Goal: Task Accomplishment & Management: Manage account settings

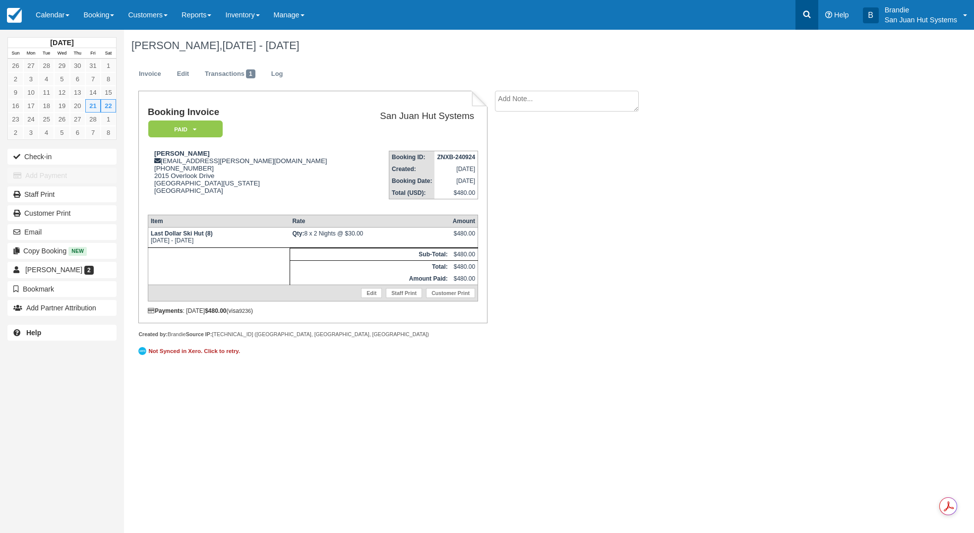
click at [808, 12] on icon at bounding box center [807, 14] width 7 height 7
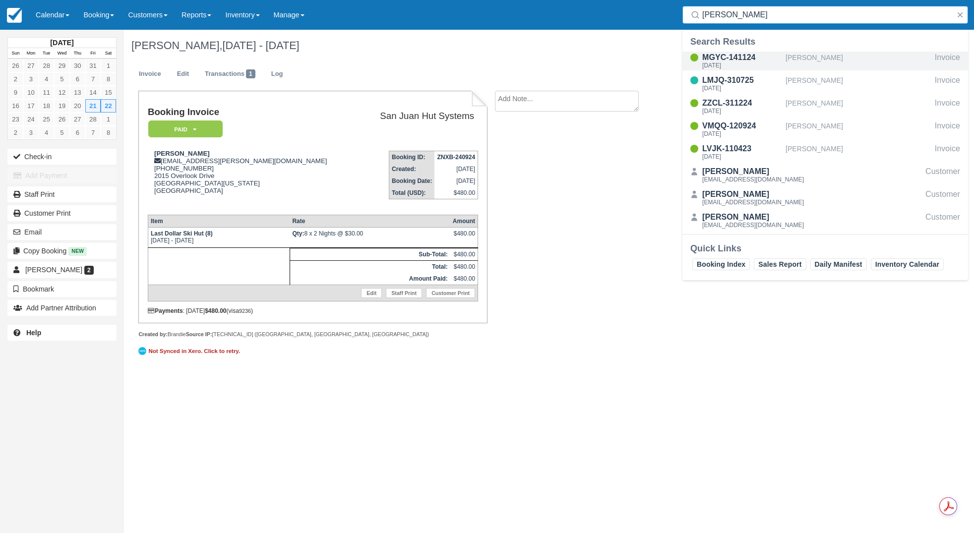
type input "conro"
click at [720, 56] on div "MGYC-141124" at bounding box center [741, 58] width 79 height 12
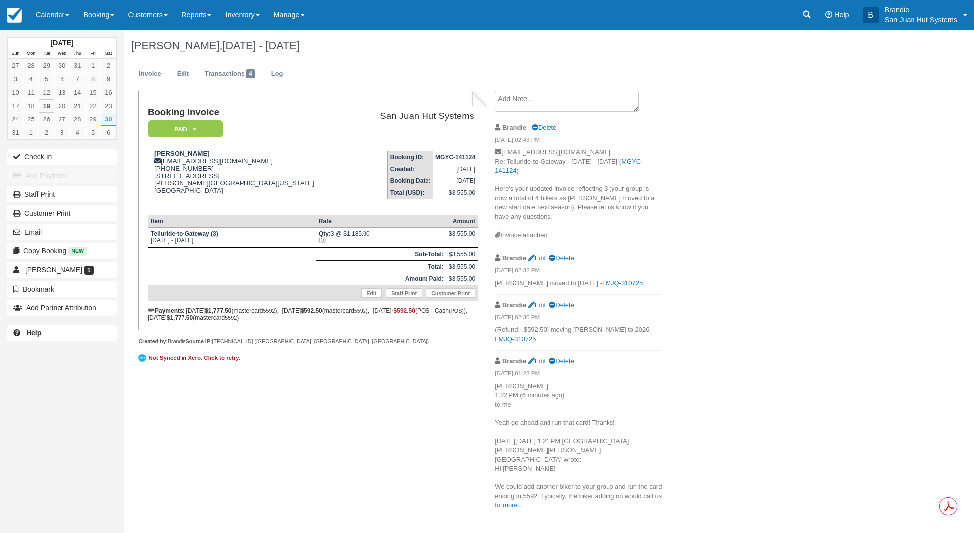
click at [523, 104] on textarea at bounding box center [567, 101] width 144 height 21
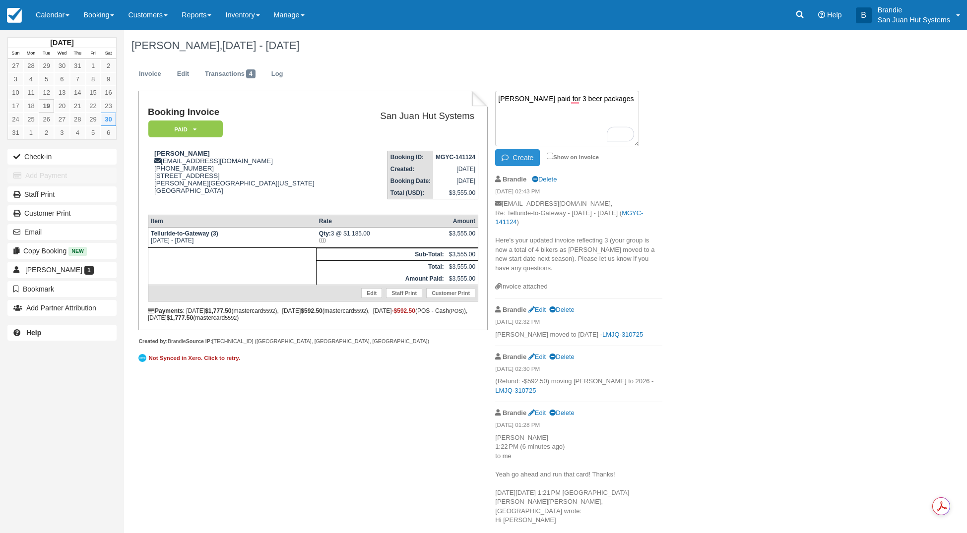
type textarea "Brittany Conroy paid for 3 beer packages"
click at [506, 158] on icon "button" at bounding box center [506, 157] width 11 height 7
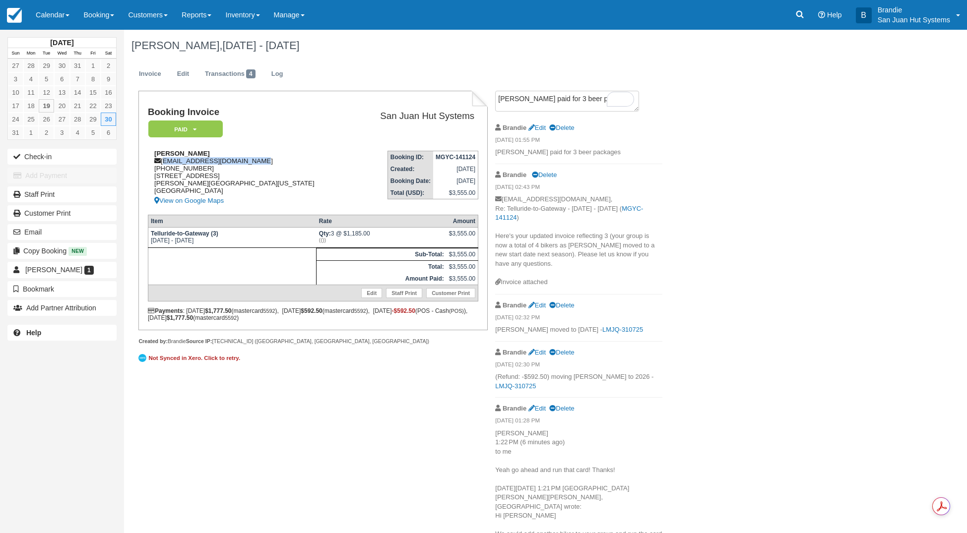
drag, startPoint x: 164, startPoint y: 160, endPoint x: 214, endPoint y: 161, distance: 50.6
click at [280, 158] on div "Brittany Conroy brittany.dconroy@gmail.com 1 (308) 293-1735 1801 Terrace Ct Ft …" at bounding box center [250, 178] width 205 height 57
copy div "brittany.dconroy@gmail.com"
click at [810, 14] on link at bounding box center [799, 15] width 23 height 30
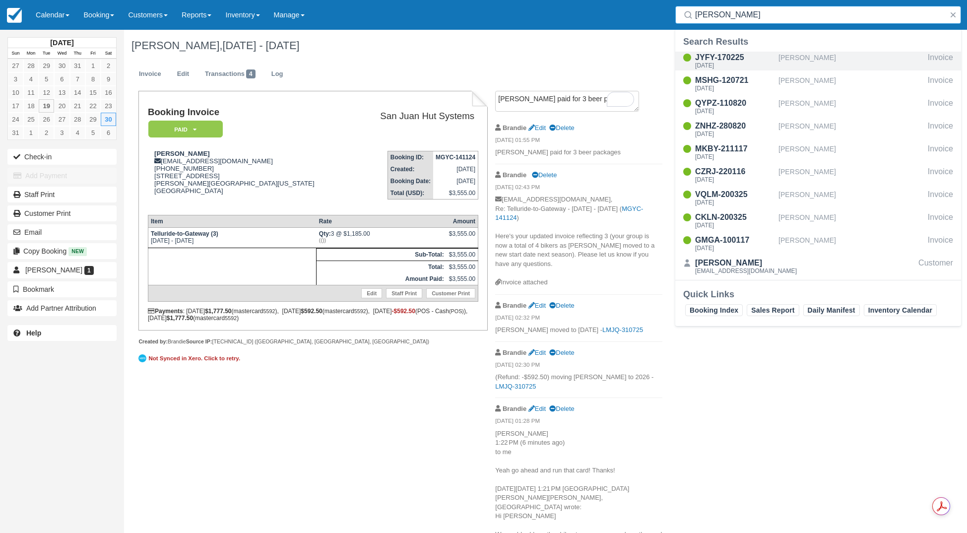
type input "knapp"
click at [733, 59] on div "JYFY-170225" at bounding box center [734, 58] width 79 height 12
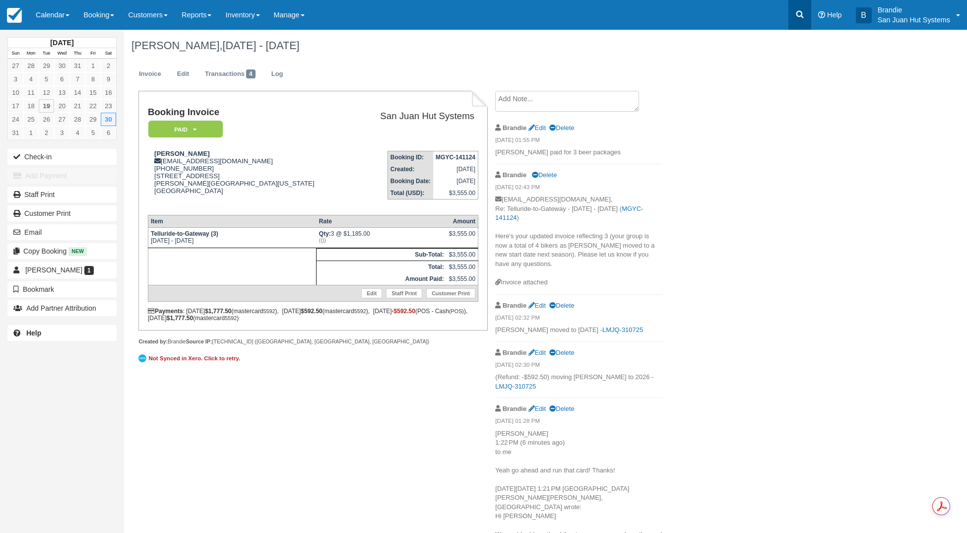
click at [790, 12] on link at bounding box center [799, 15] width 23 height 30
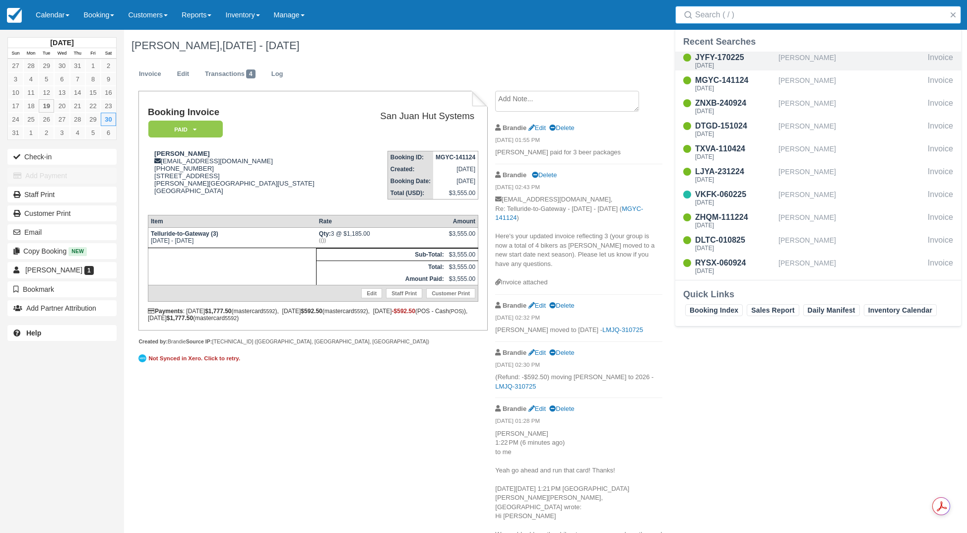
click at [801, 53] on div "[PERSON_NAME]" at bounding box center [850, 61] width 145 height 19
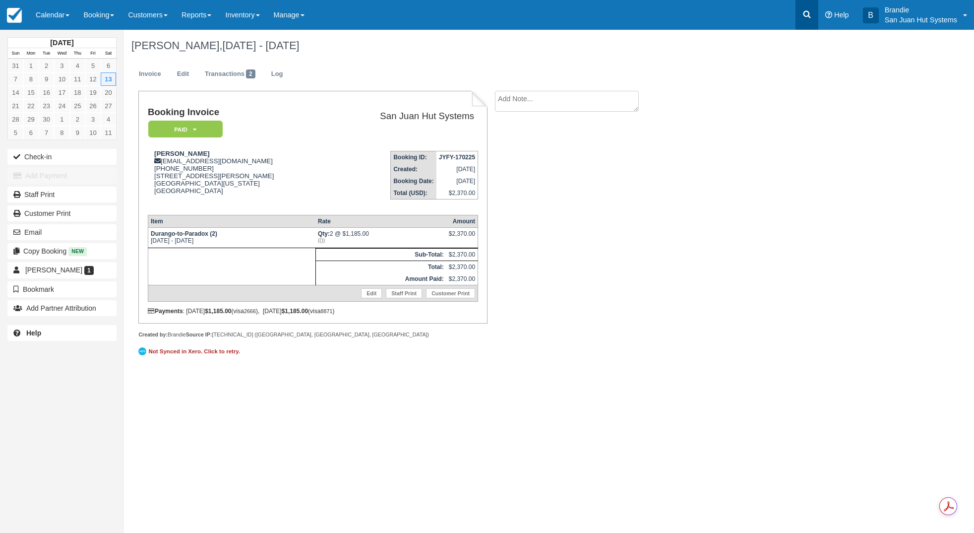
click at [814, 17] on link at bounding box center [807, 15] width 23 height 30
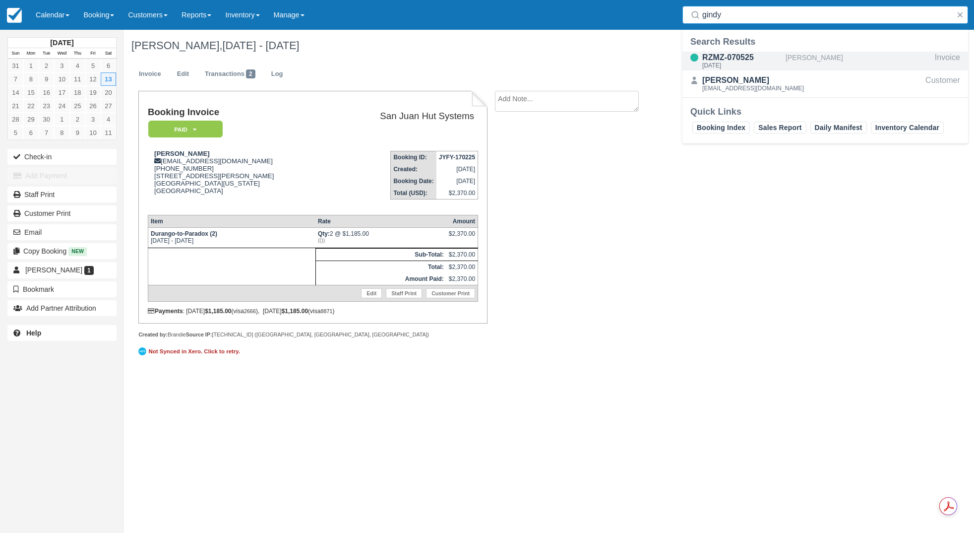
type input "gindy"
click at [746, 56] on div "RZMZ-070525" at bounding box center [741, 58] width 79 height 12
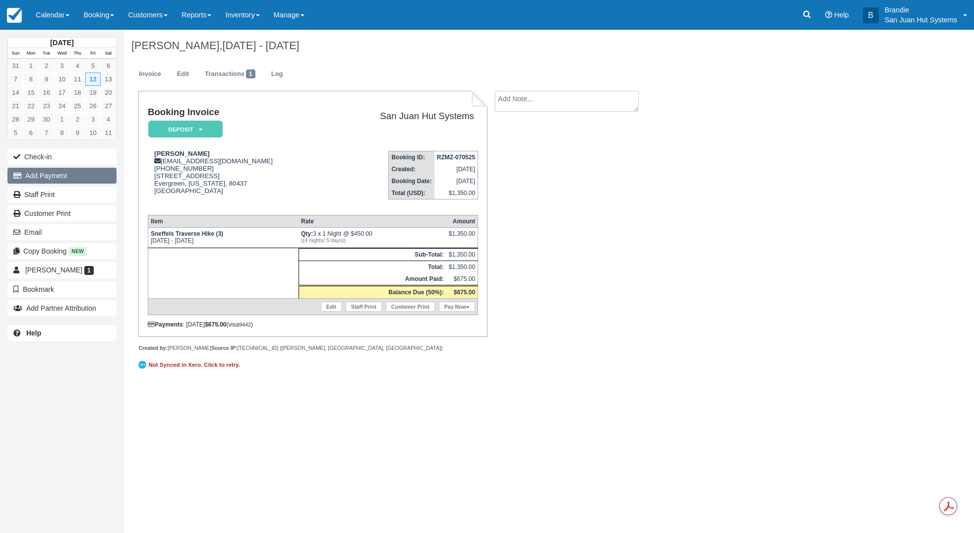
click at [55, 172] on button "Add Payment" at bounding box center [61, 176] width 109 height 16
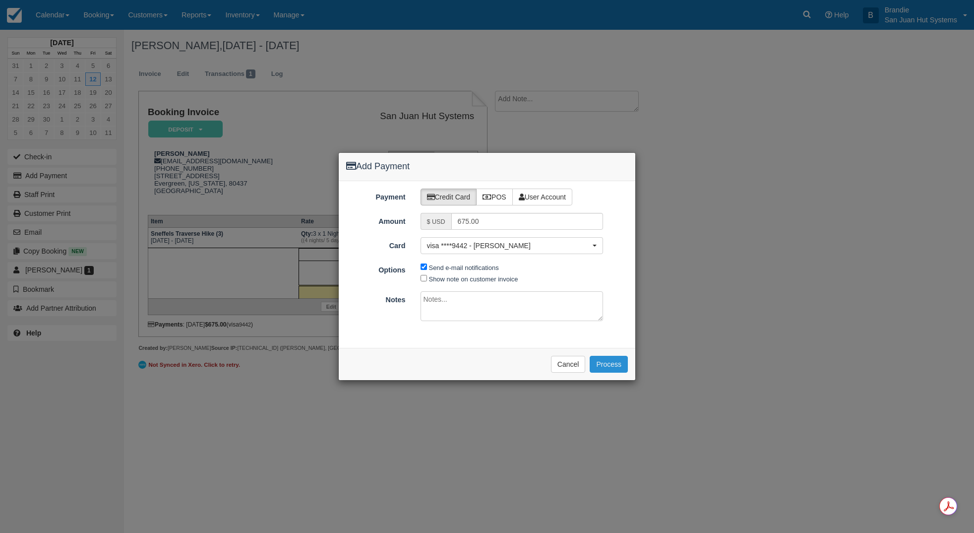
click at [610, 363] on button "Process" at bounding box center [609, 364] width 38 height 17
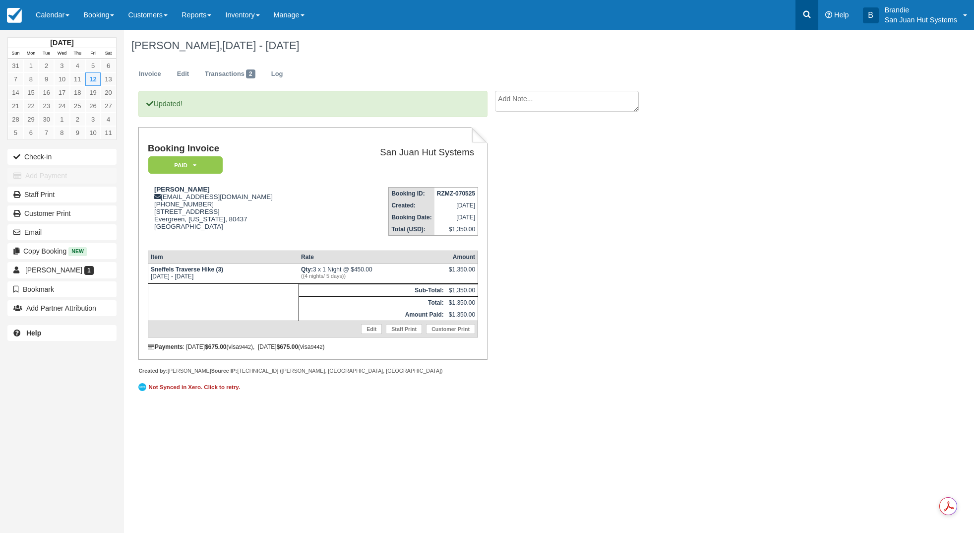
click at [813, 10] on link at bounding box center [807, 15] width 23 height 30
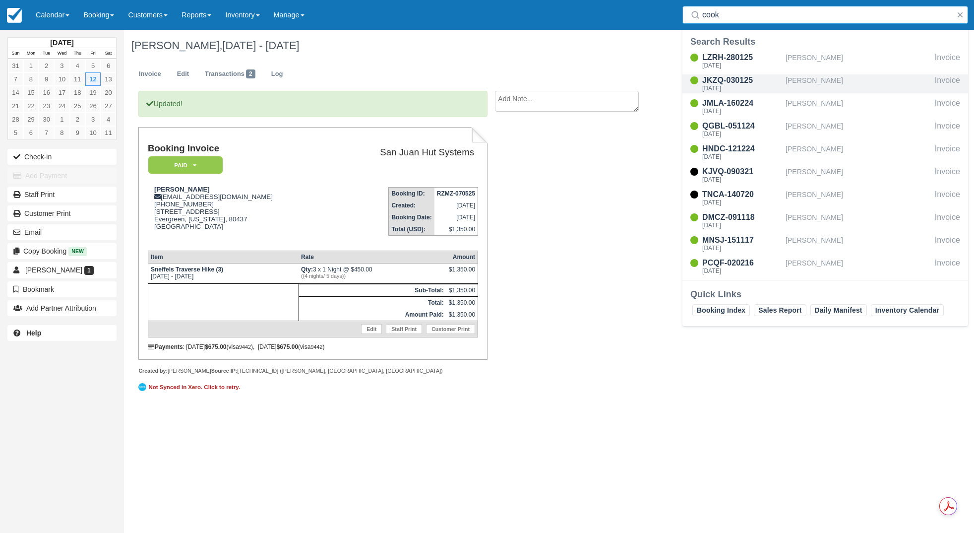
type input "cook"
click at [746, 85] on div "JKZQ-030125 Fri Sep 12 2025" at bounding box center [741, 83] width 79 height 19
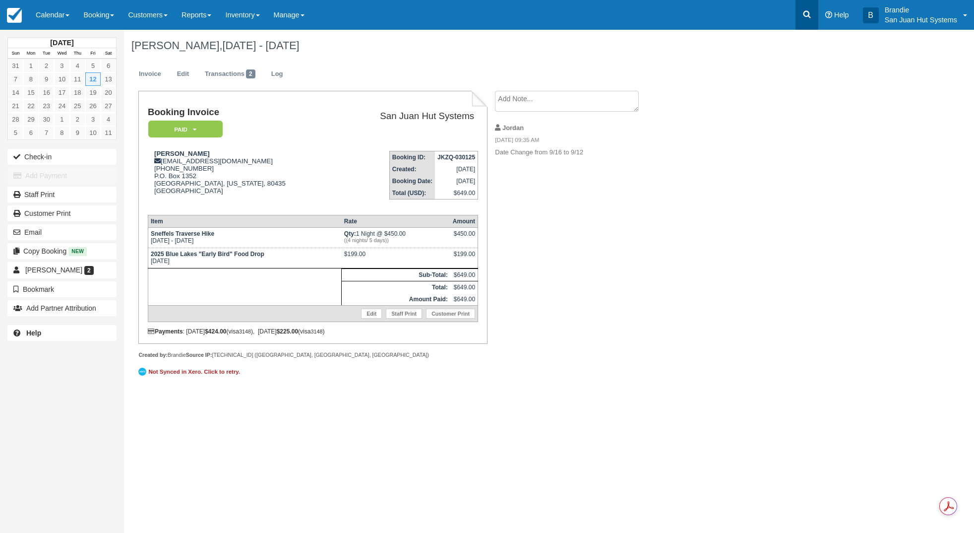
click at [806, 7] on link at bounding box center [807, 15] width 23 height 30
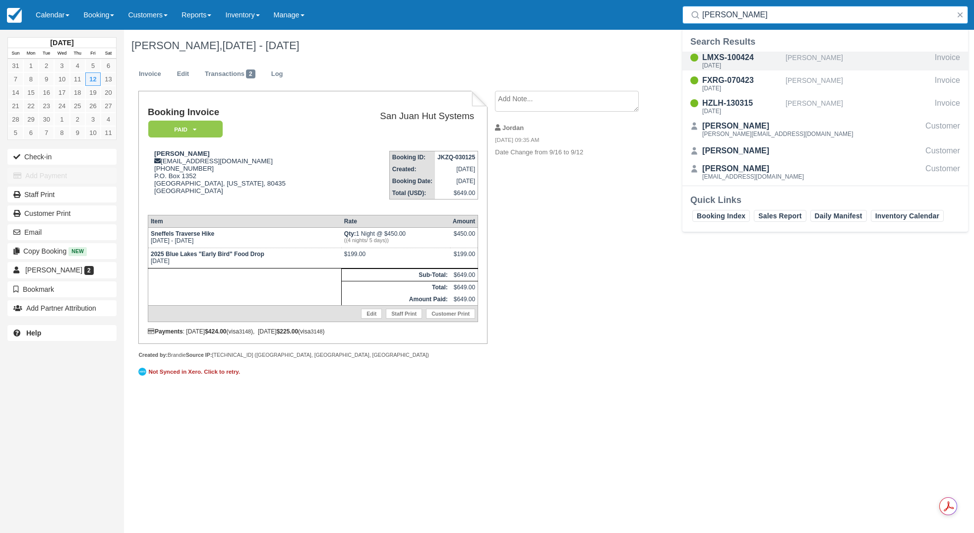
type input "[PERSON_NAME]"
click at [744, 66] on div "[DATE]" at bounding box center [741, 65] width 79 height 6
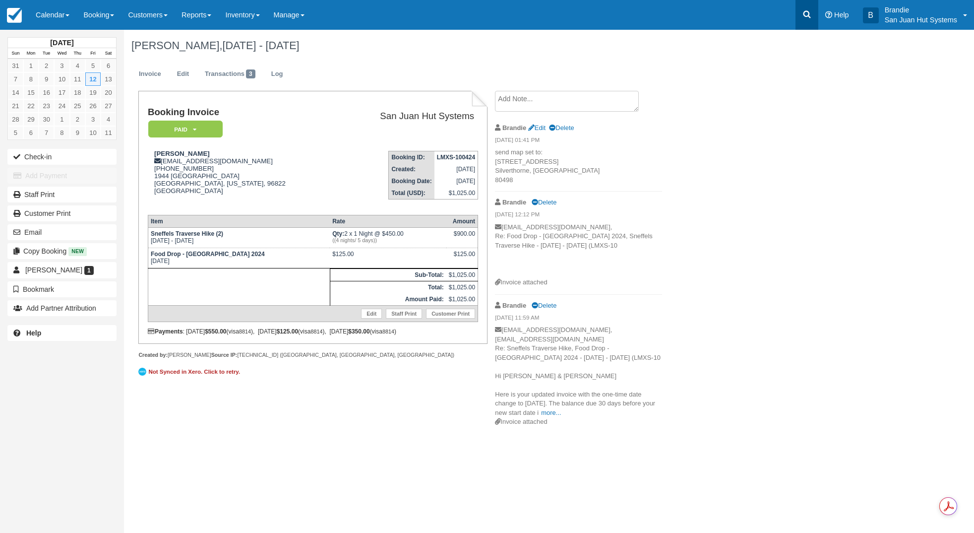
click at [810, 10] on icon at bounding box center [807, 14] width 10 height 10
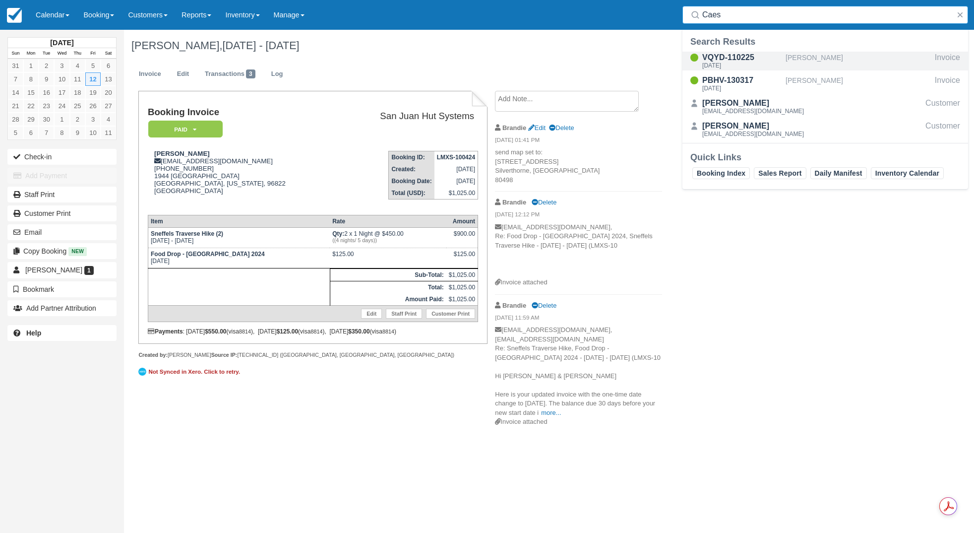
type input "Caes"
click at [725, 64] on div "[DATE]" at bounding box center [741, 65] width 79 height 6
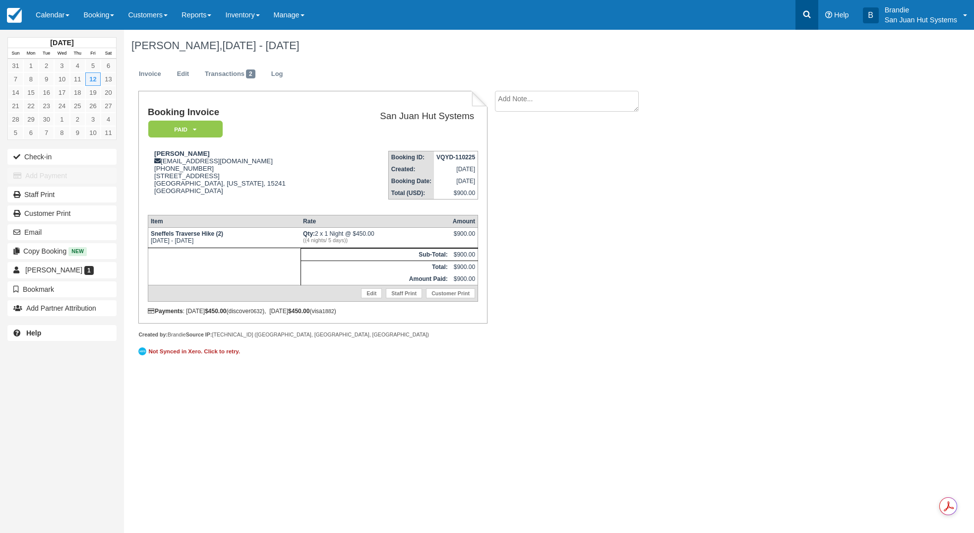
click at [817, 17] on link at bounding box center [807, 15] width 23 height 30
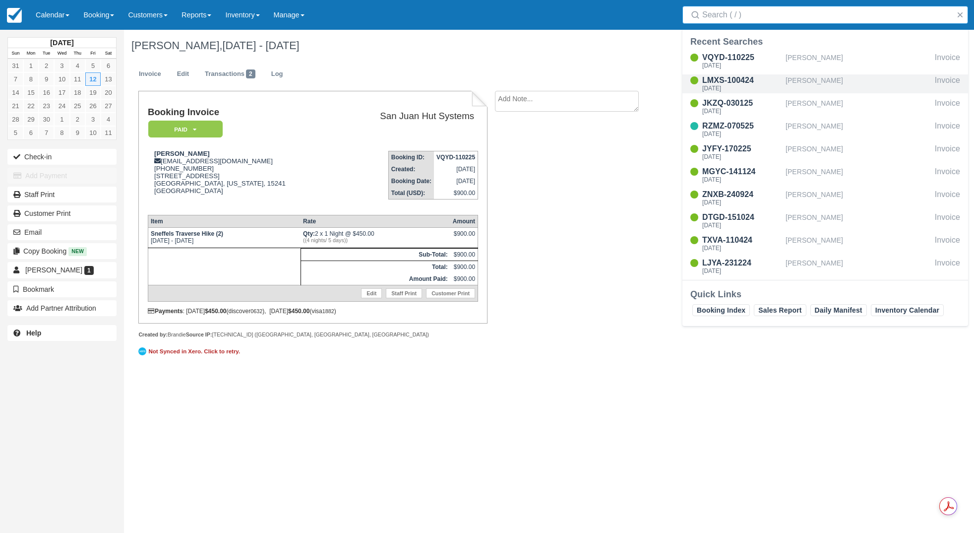
click at [832, 82] on div "[PERSON_NAME]" at bounding box center [858, 83] width 145 height 19
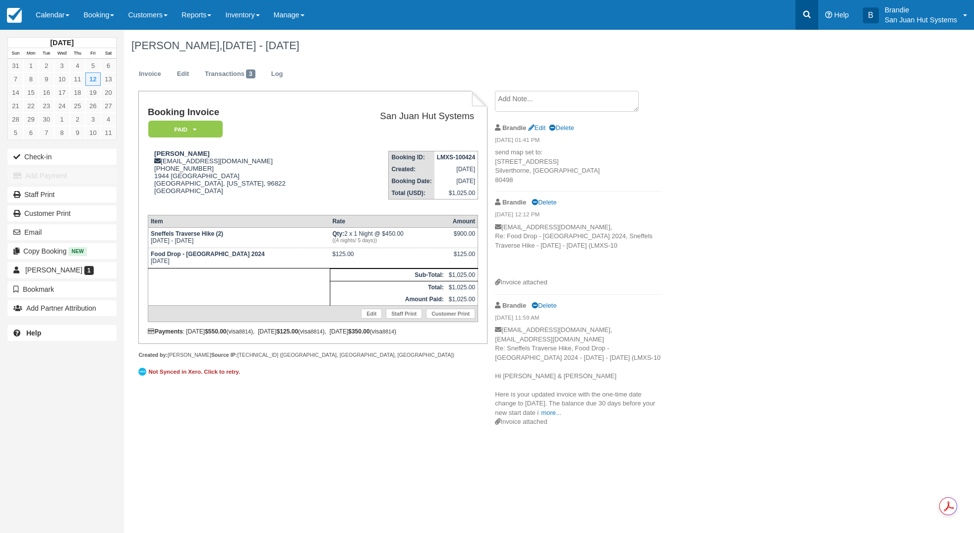
click at [803, 15] on icon at bounding box center [807, 14] width 10 height 10
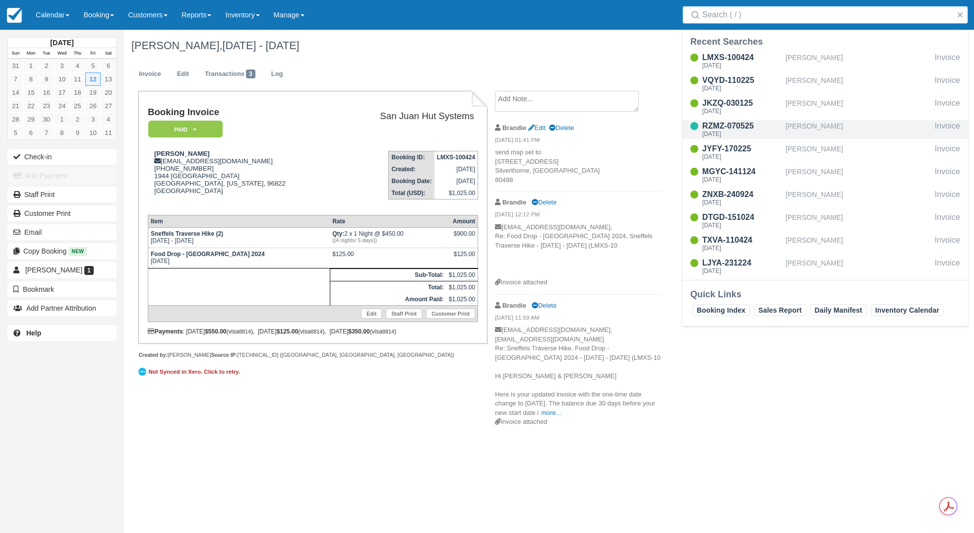
click at [808, 131] on div "[PERSON_NAME]" at bounding box center [858, 129] width 145 height 19
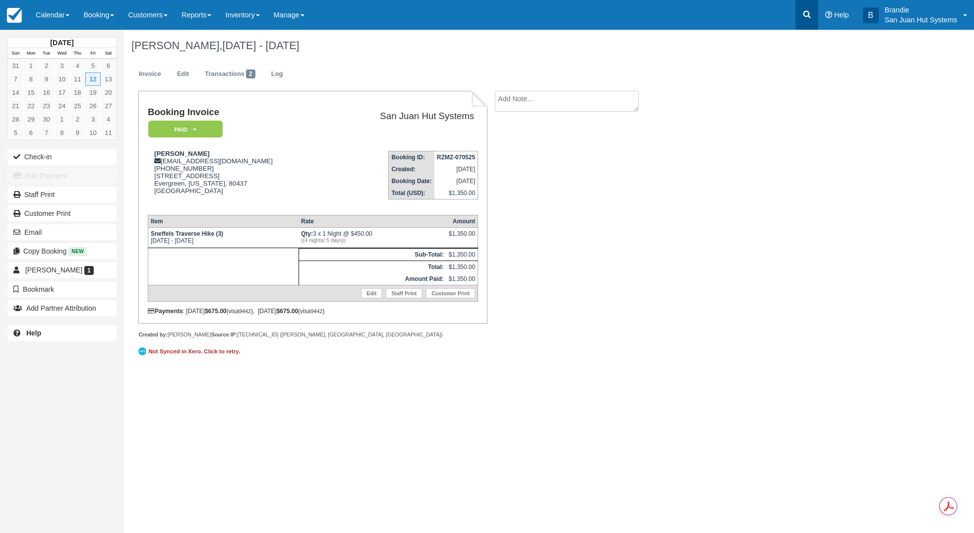
click at [807, 14] on icon at bounding box center [807, 14] width 10 height 10
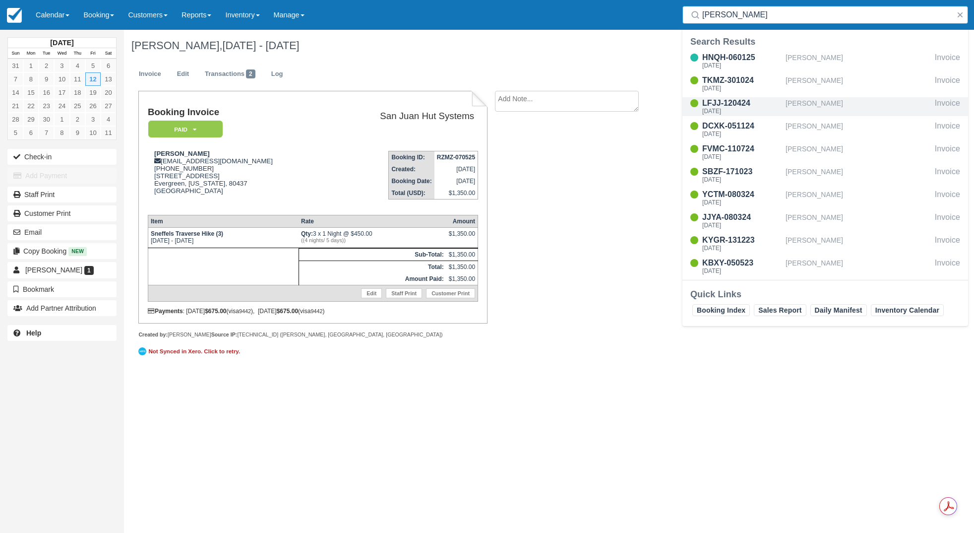
type input "lee"
click at [736, 109] on div "Fri Sep 19 2025" at bounding box center [741, 111] width 79 height 6
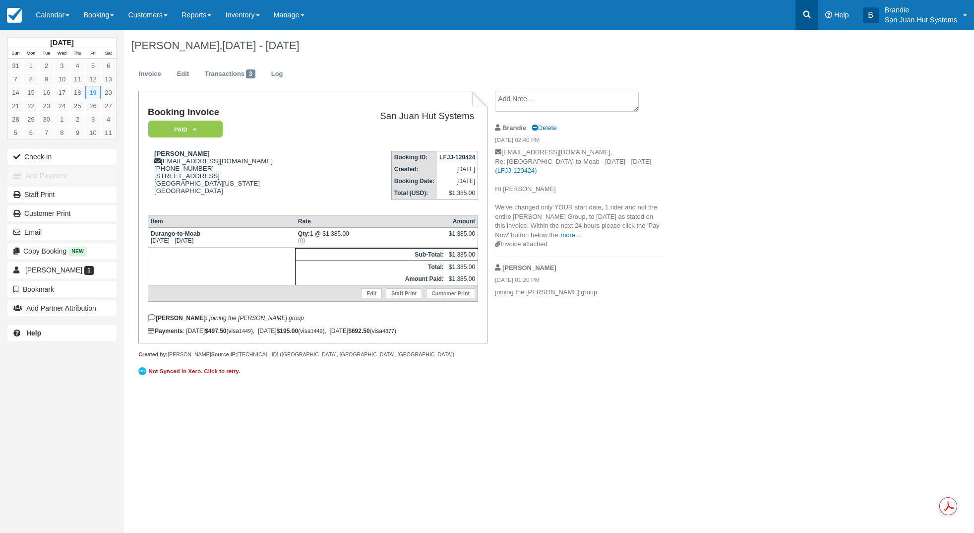
click at [811, 21] on link at bounding box center [807, 15] width 23 height 30
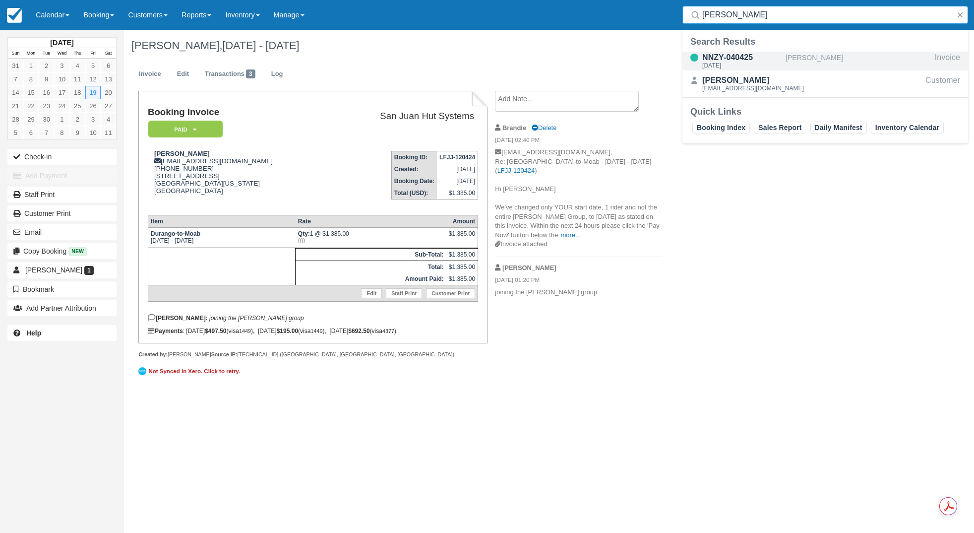
type input "Felton"
click at [727, 62] on div "[DATE]" at bounding box center [741, 65] width 79 height 6
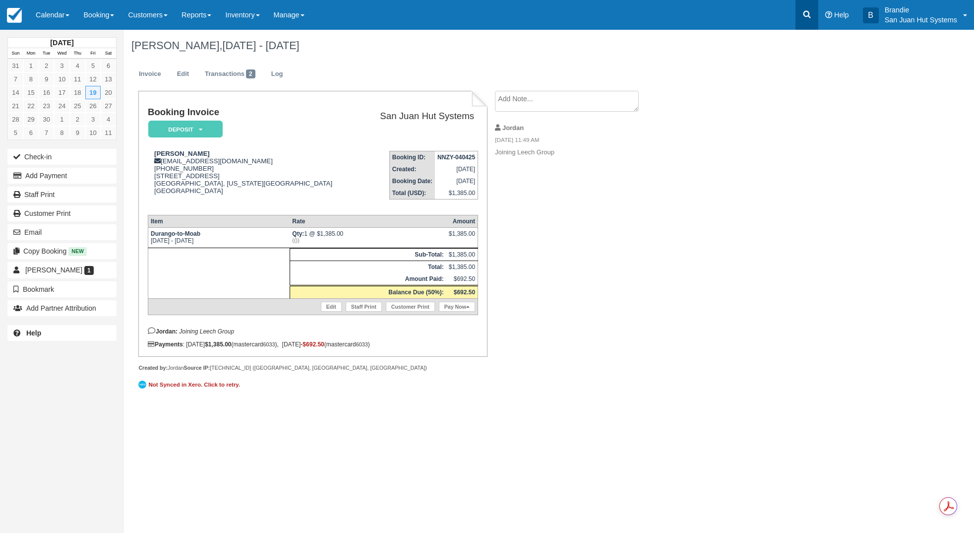
click at [802, 19] on link at bounding box center [807, 15] width 23 height 30
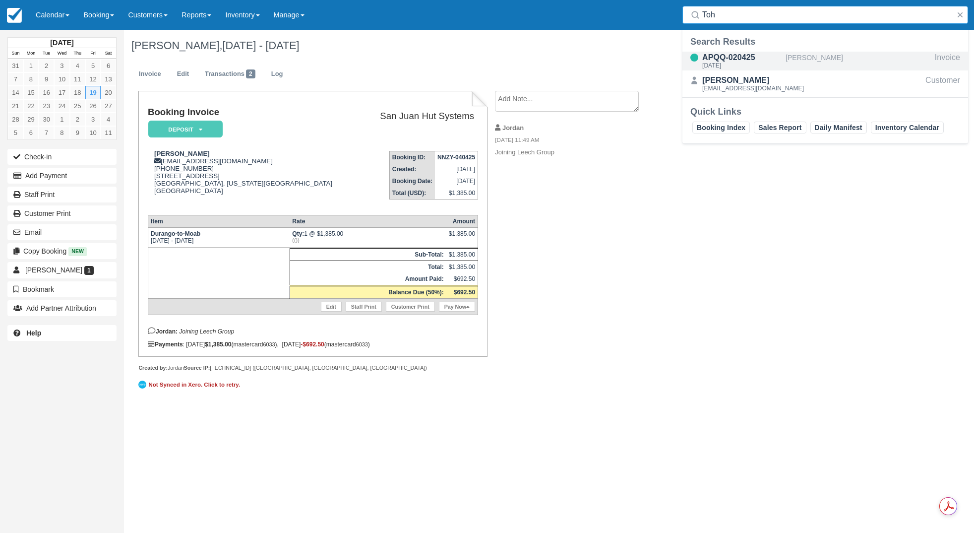
type input "Toh"
click at [736, 69] on div "APQQ-020425 [DATE]" at bounding box center [741, 61] width 79 height 19
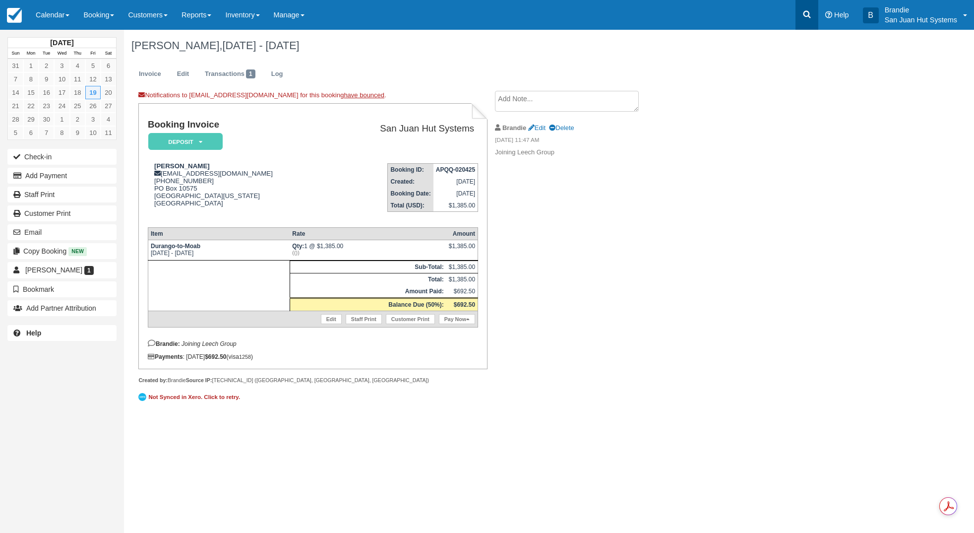
click at [807, 21] on link at bounding box center [807, 15] width 23 height 30
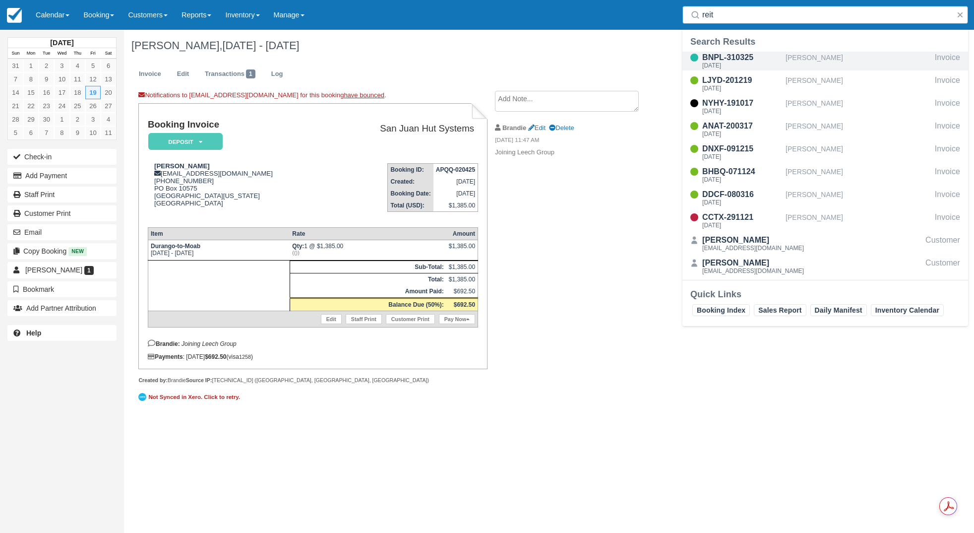
type input "reit"
click at [722, 62] on div "[DATE]" at bounding box center [741, 65] width 79 height 6
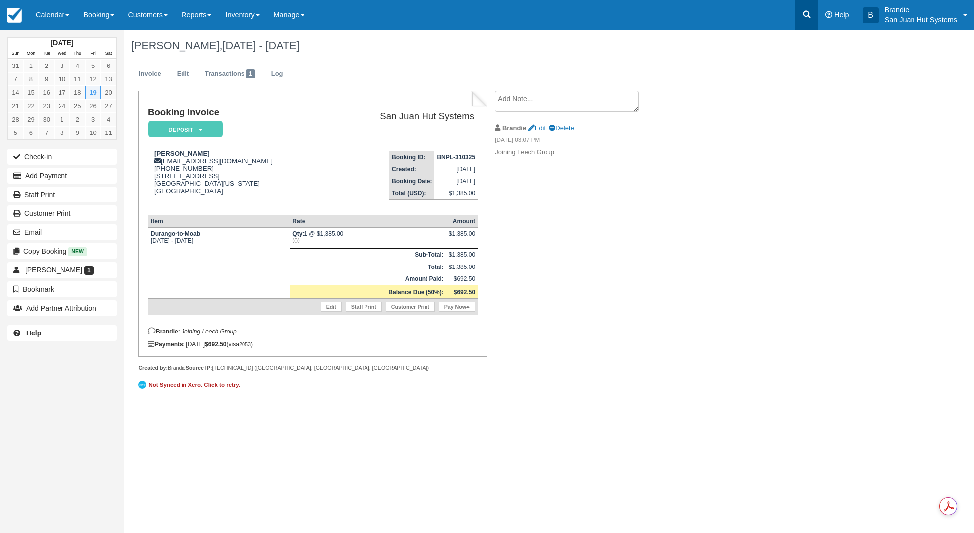
click at [804, 18] on icon at bounding box center [807, 14] width 10 height 10
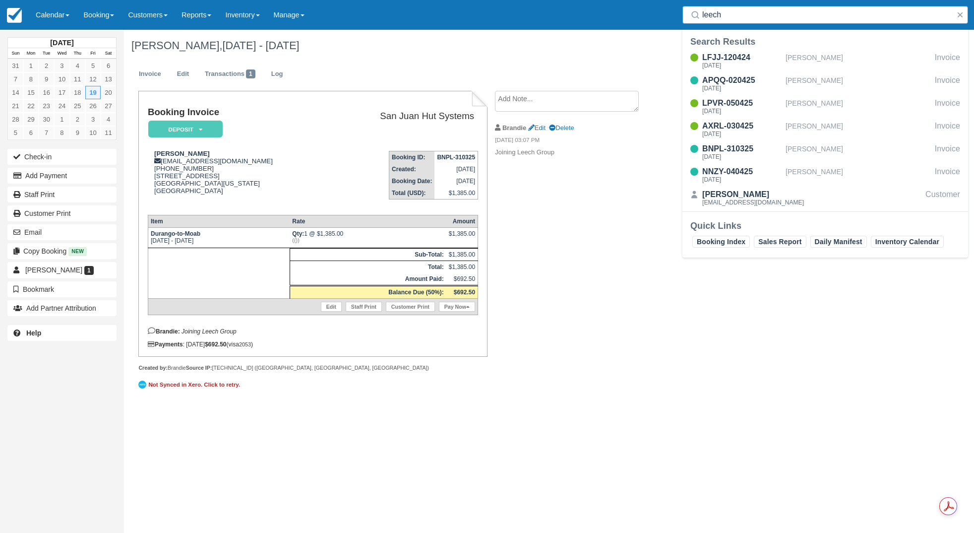
type input "leech"
click at [727, 51] on div "LFJJ-120424 Fri Sep 19 2025 Mike Leech Invoice APQQ-020425 Fri Sep 19 2025 Anku…" at bounding box center [826, 131] width 286 height 162
click at [725, 58] on div "LFJJ-120424" at bounding box center [741, 58] width 79 height 12
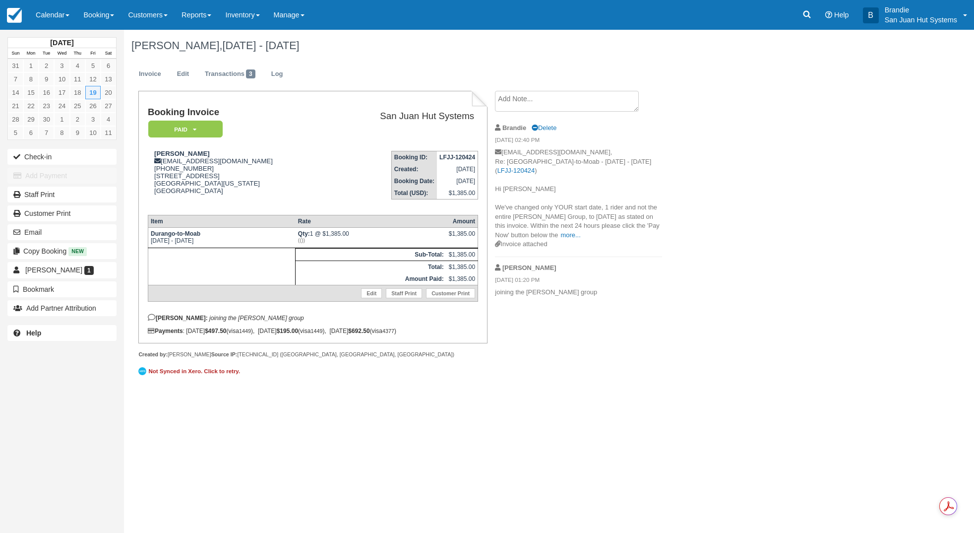
click at [541, 104] on textarea at bounding box center [567, 101] width 144 height 21
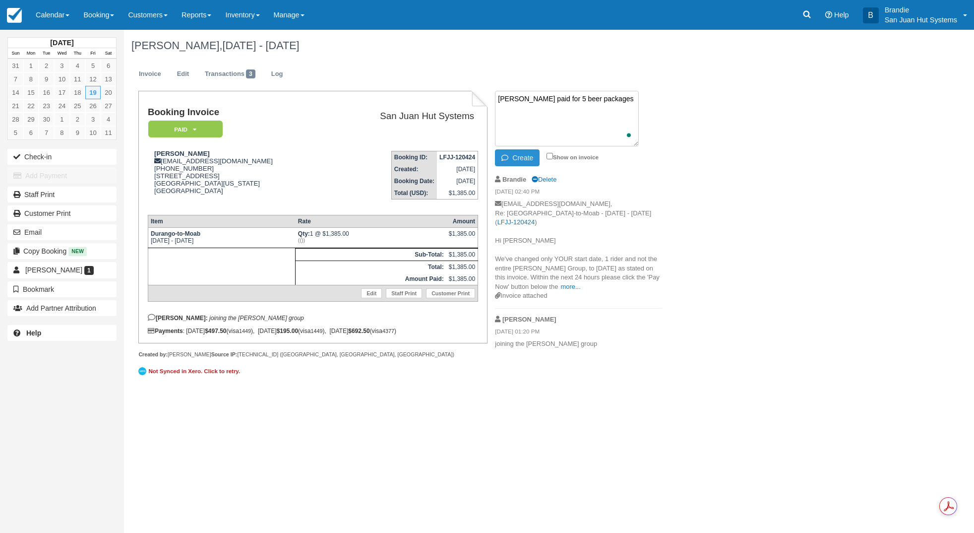
type textarea "Mike Leech paid for 5 beer packages"
click at [514, 160] on button "Create" at bounding box center [517, 157] width 45 height 17
click at [813, 17] on link at bounding box center [807, 15] width 23 height 30
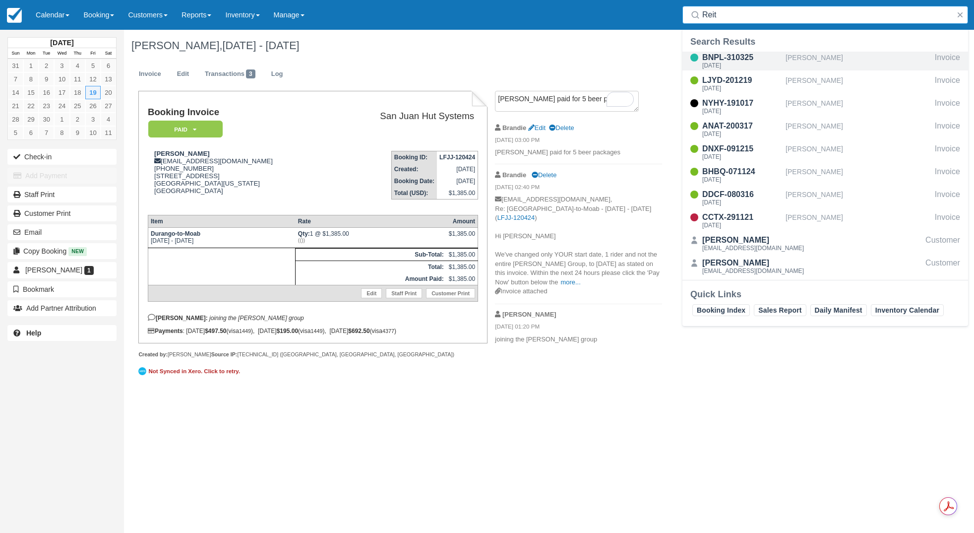
type input "Reit"
click at [739, 59] on div "BNPL-310325" at bounding box center [741, 58] width 79 height 12
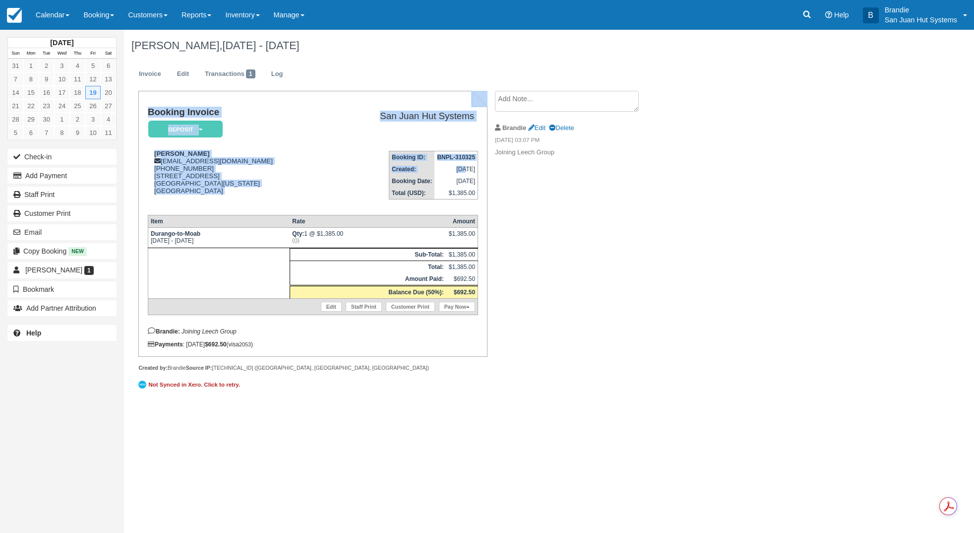
drag, startPoint x: 445, startPoint y: 169, endPoint x: 490, endPoint y: 170, distance: 45.1
click at [490, 170] on div "Booking Invoice Deposit   Pending Reserved Paid Waiting Cancelled Shuttle San J…" at bounding box center [397, 247] width 546 height 312
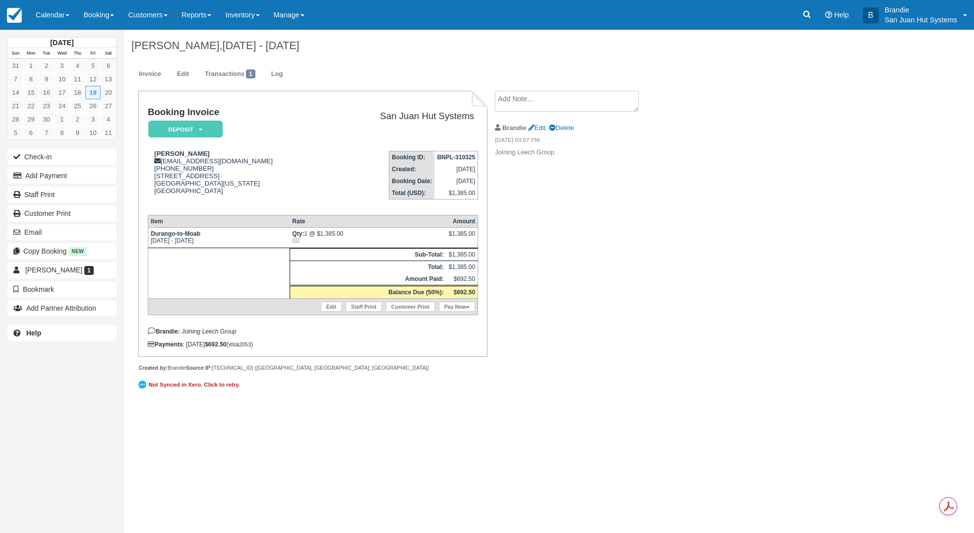
drag, startPoint x: 535, startPoint y: 198, endPoint x: 528, endPoint y: 215, distance: 18.7
click at [534, 198] on div "Booking Invoice Deposit   Pending Reserved Paid Waiting Cancelled Shuttle San J…" at bounding box center [397, 247] width 546 height 312
click at [43, 180] on button "Add Payment" at bounding box center [61, 176] width 109 height 16
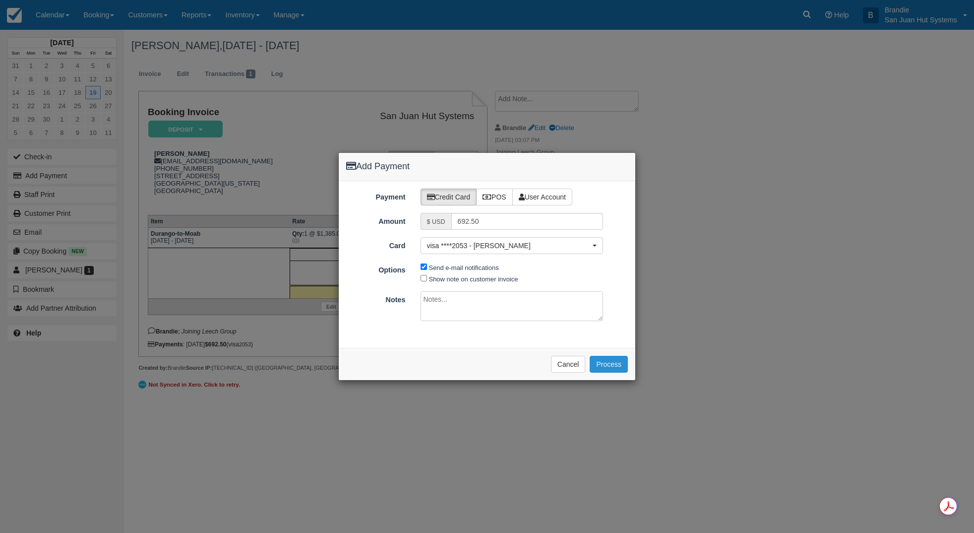
click at [611, 363] on button "Process" at bounding box center [609, 364] width 38 height 17
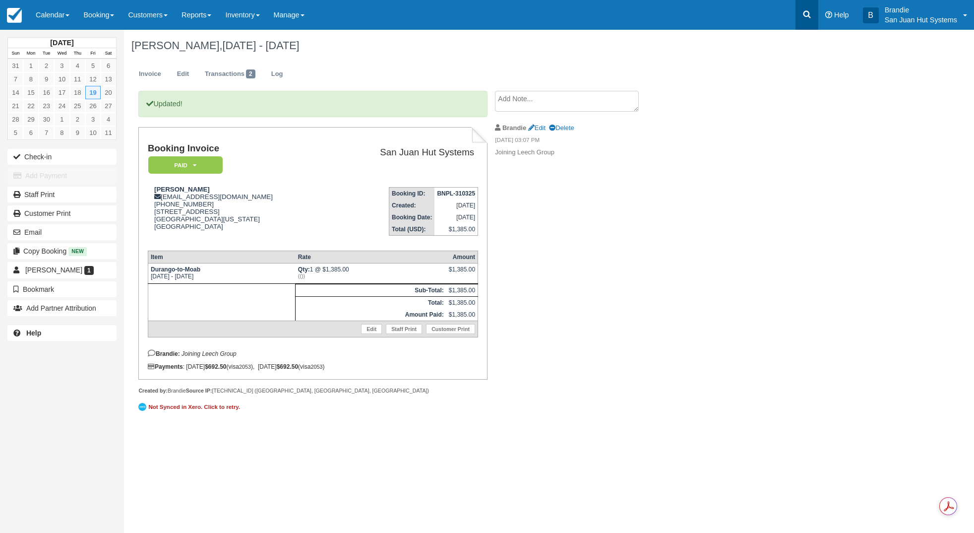
click at [811, 14] on icon at bounding box center [807, 14] width 10 height 10
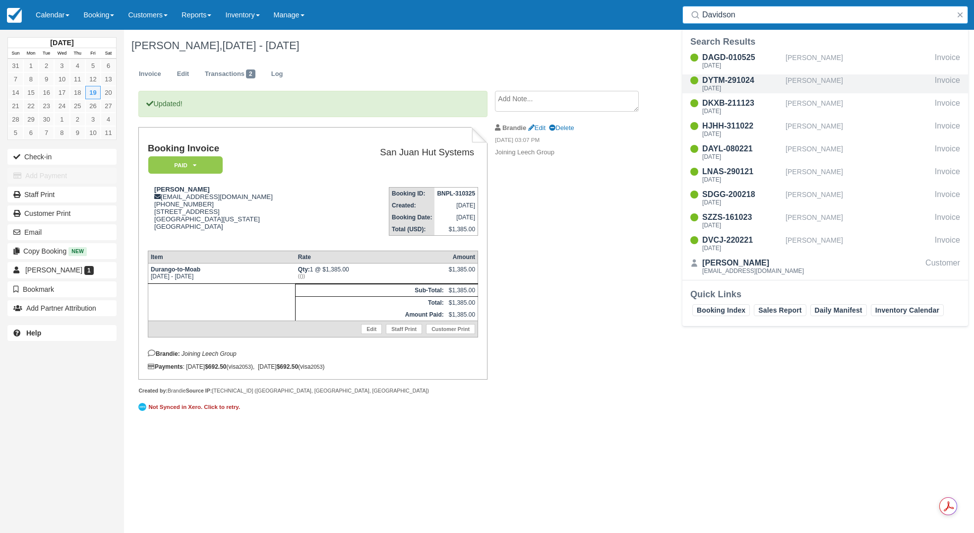
type input "Davidson"
click at [738, 84] on div "DYTM-291024" at bounding box center [741, 80] width 79 height 12
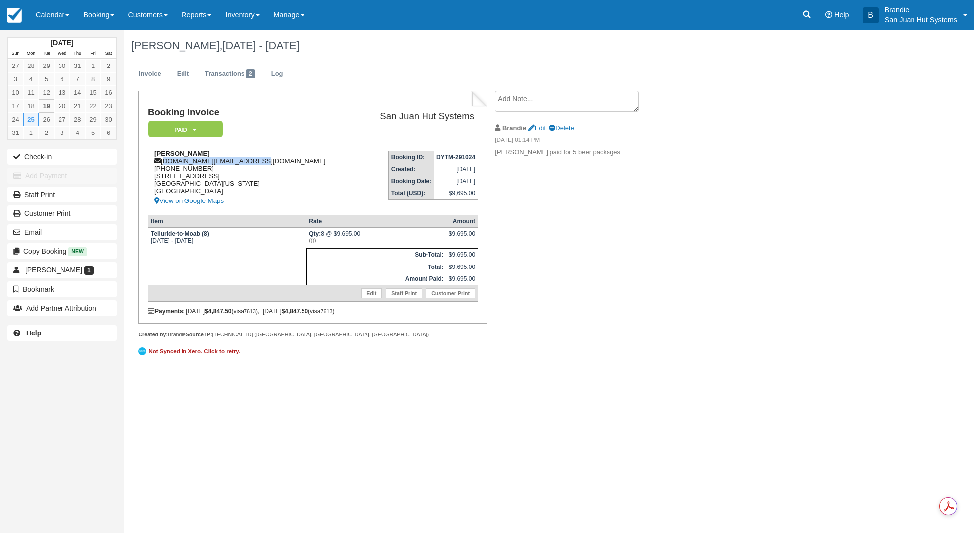
drag, startPoint x: 163, startPoint y: 159, endPoint x: 276, endPoint y: 163, distance: 112.7
click at [276, 163] on div "[PERSON_NAME] [DOMAIN_NAME][EMAIL_ADDRESS][DOMAIN_NAME] [PHONE_NUMBER] [STREET_…" at bounding box center [253, 178] width 210 height 57
copy div "[DOMAIN_NAME][EMAIL_ADDRESS][DOMAIN_NAME]"
click at [799, 10] on link at bounding box center [807, 15] width 23 height 30
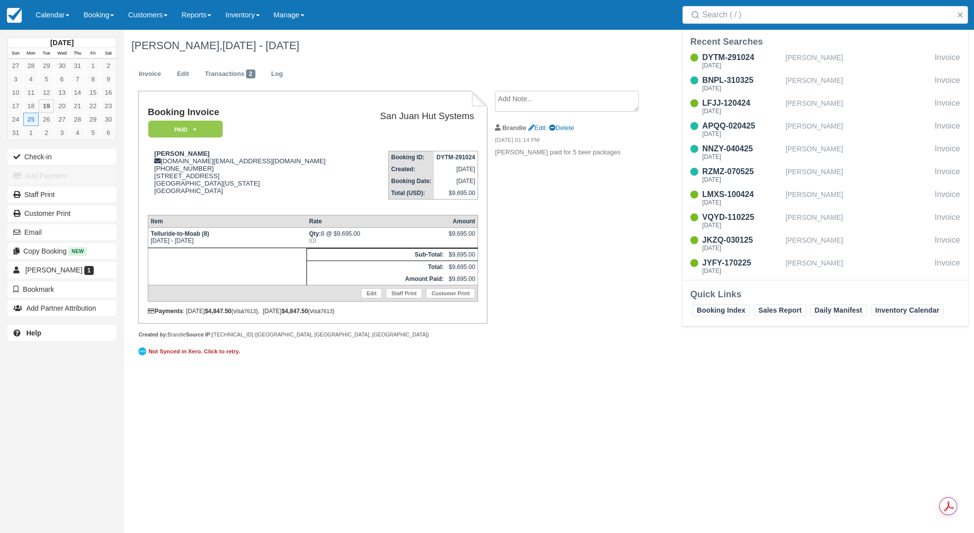
click at [809, 96] on div "DYTM-291024 Mon Aug 25 2025 Mark Davidson Invoice BNPL-310325 Fri Sep 19 2025 J…" at bounding box center [826, 165] width 286 height 230
click at [809, 104] on div "[PERSON_NAME]" at bounding box center [858, 106] width 145 height 19
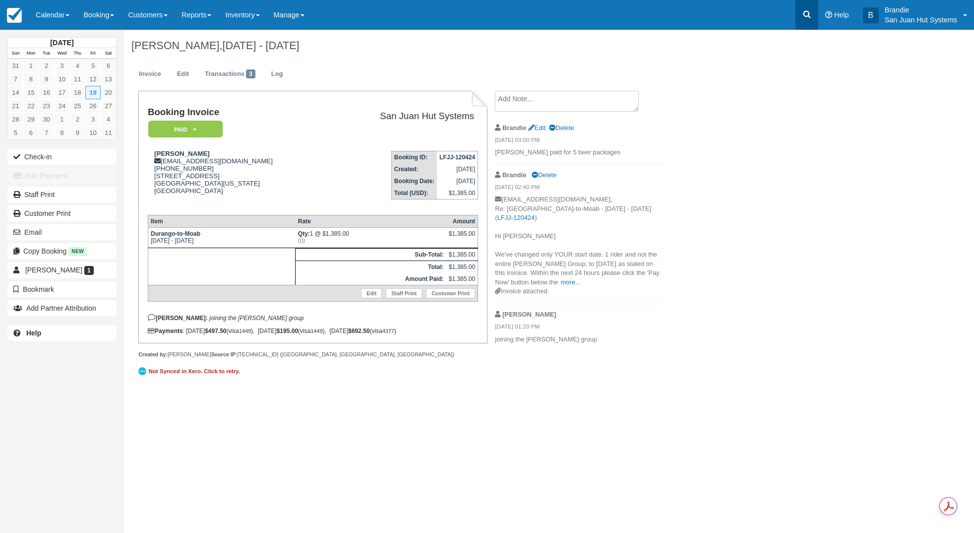
click at [808, 10] on icon at bounding box center [807, 14] width 10 height 10
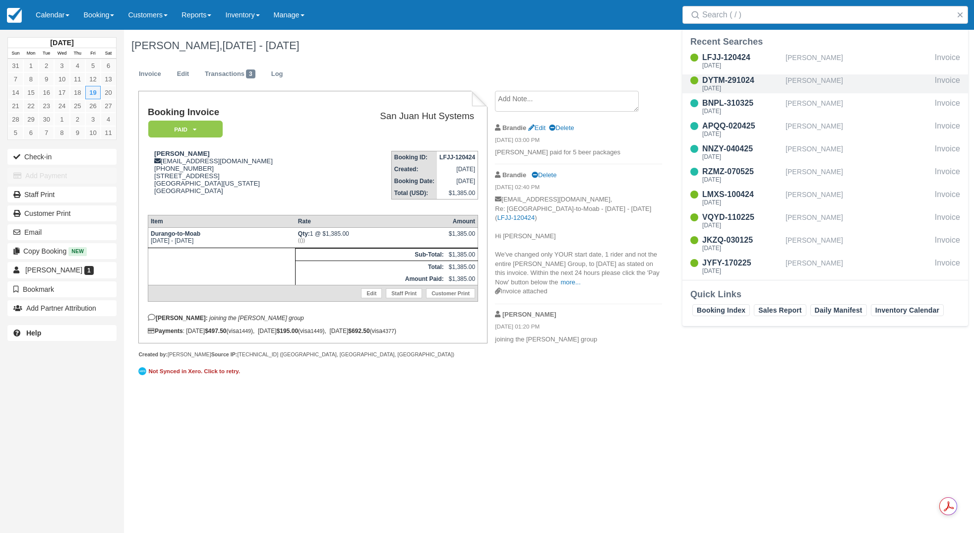
click at [818, 86] on div "[PERSON_NAME]" at bounding box center [858, 83] width 145 height 19
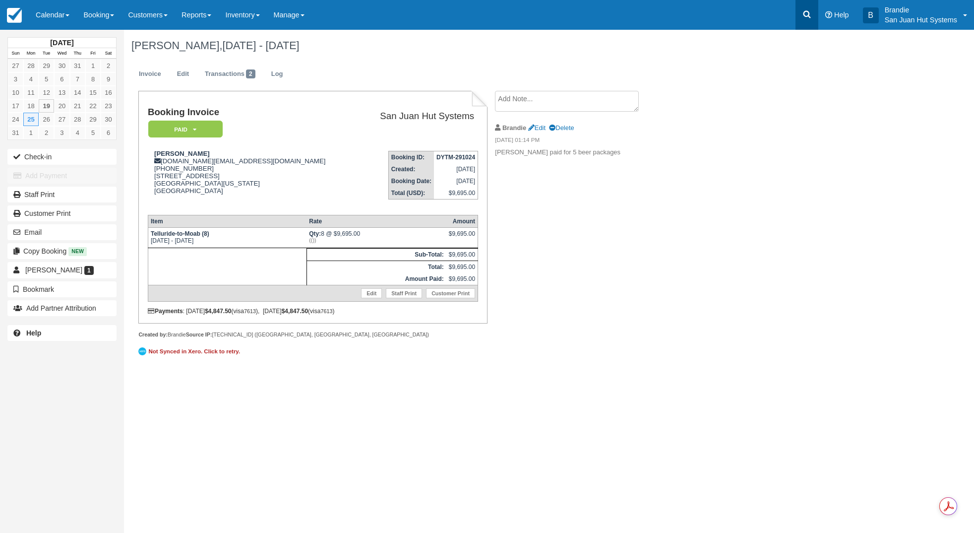
click at [808, 15] on icon at bounding box center [807, 14] width 7 height 7
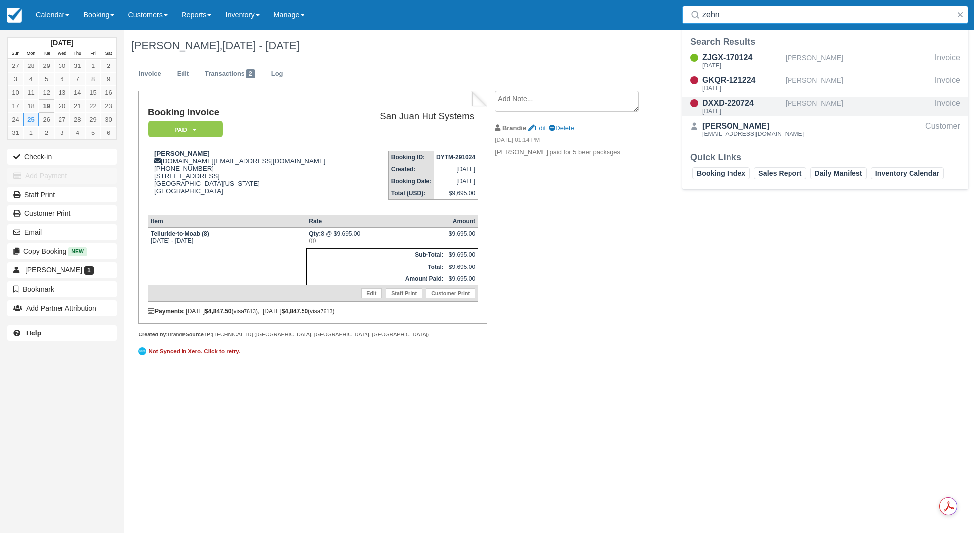
type input "zehn"
click at [739, 107] on div "DXXD-220724" at bounding box center [741, 103] width 79 height 12
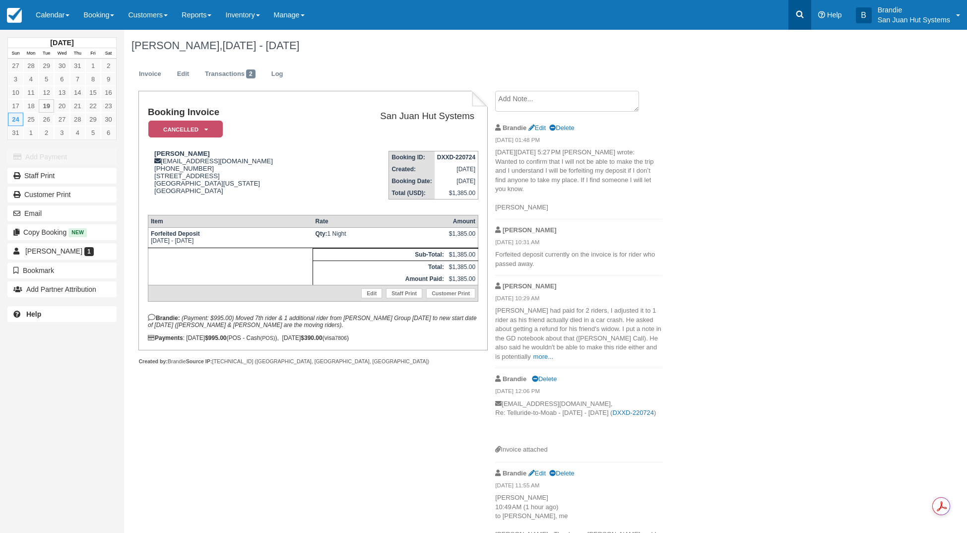
click at [804, 9] on link at bounding box center [799, 15] width 23 height 30
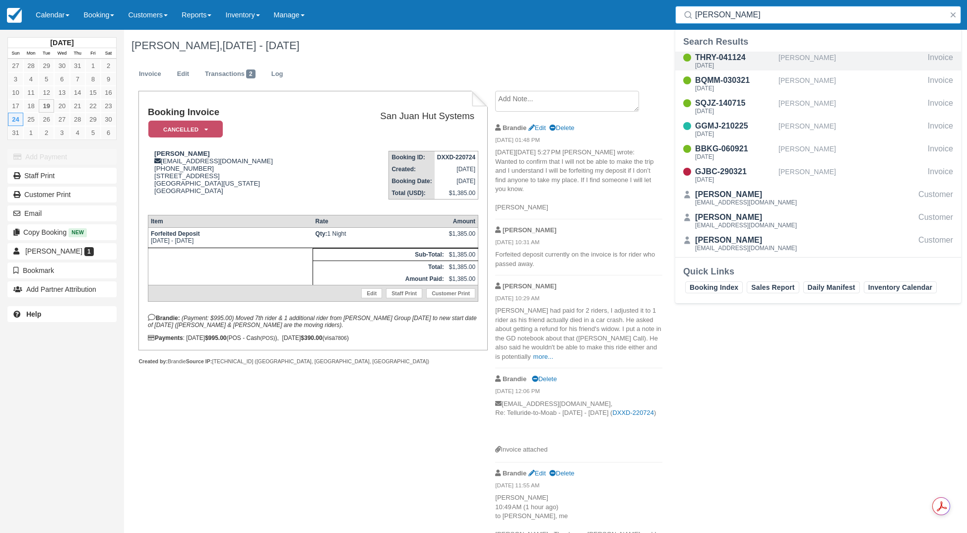
type input "[PERSON_NAME]"
click at [729, 62] on div "[DATE]" at bounding box center [734, 65] width 79 height 6
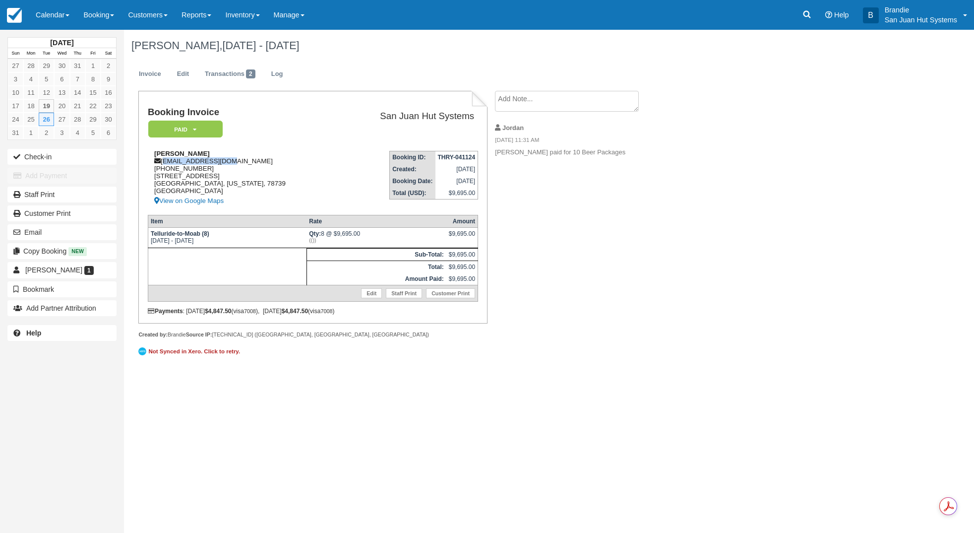
drag, startPoint x: 163, startPoint y: 161, endPoint x: 242, endPoint y: 160, distance: 78.9
click at [242, 160] on div "Justin Carver juttin05@gmail.com 1 (512) 318-4007 11807 Hobbiton Trail Austin, …" at bounding box center [243, 178] width 190 height 57
copy div "juttin05@gmail.com"
click at [802, 11] on icon at bounding box center [807, 14] width 10 height 10
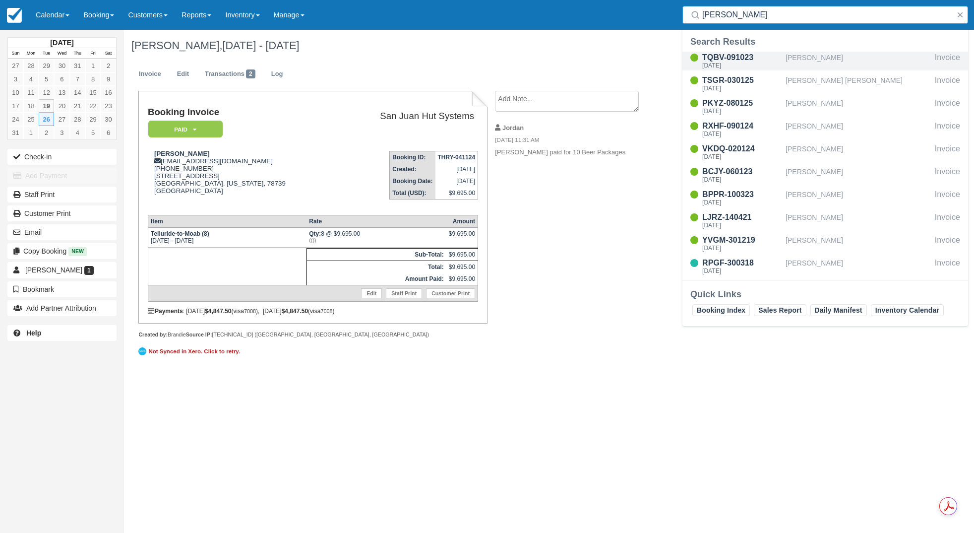
type input "boyd"
click at [722, 60] on div "TQBV-091023" at bounding box center [741, 58] width 79 height 12
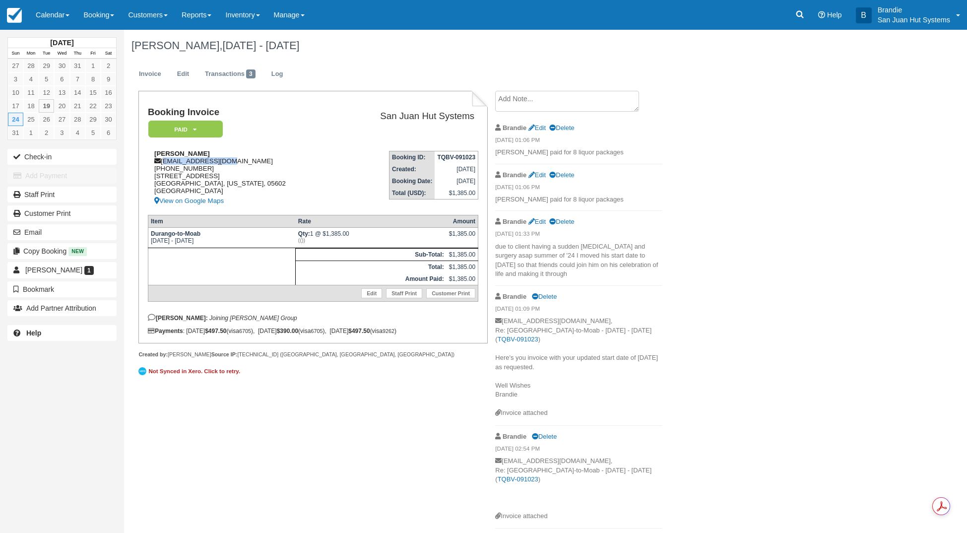
drag, startPoint x: 163, startPoint y: 160, endPoint x: 229, endPoint y: 158, distance: 66.0
click at [235, 158] on div "Damian Boyd-Boffa damianbb@gmail.com 1 (802) 522-4634 217 East Hill Road Middle…" at bounding box center [243, 178] width 190 height 57
copy div "damianbb@gmail.com"
click at [804, 17] on icon at bounding box center [800, 14] width 10 height 10
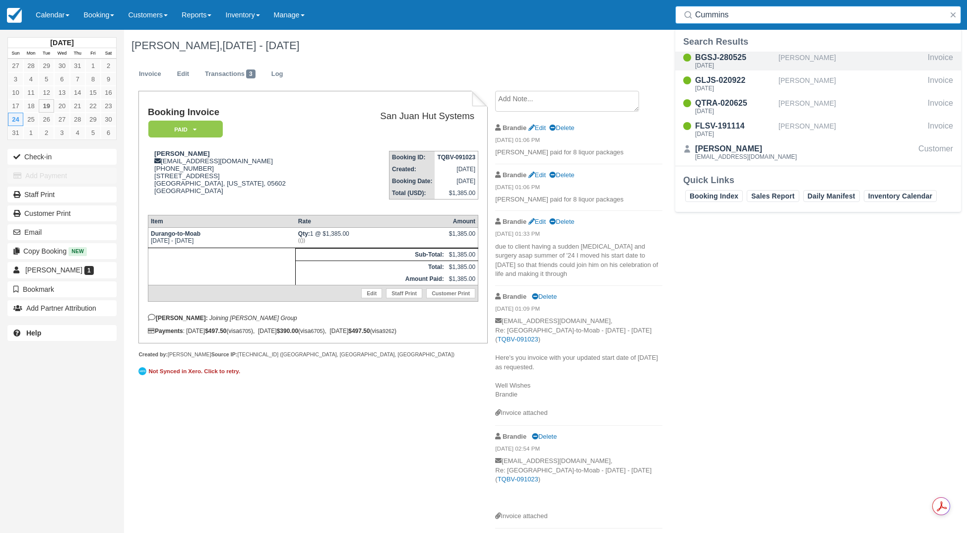
type input "Cummins"
click at [735, 62] on div "[DATE]" at bounding box center [734, 65] width 79 height 6
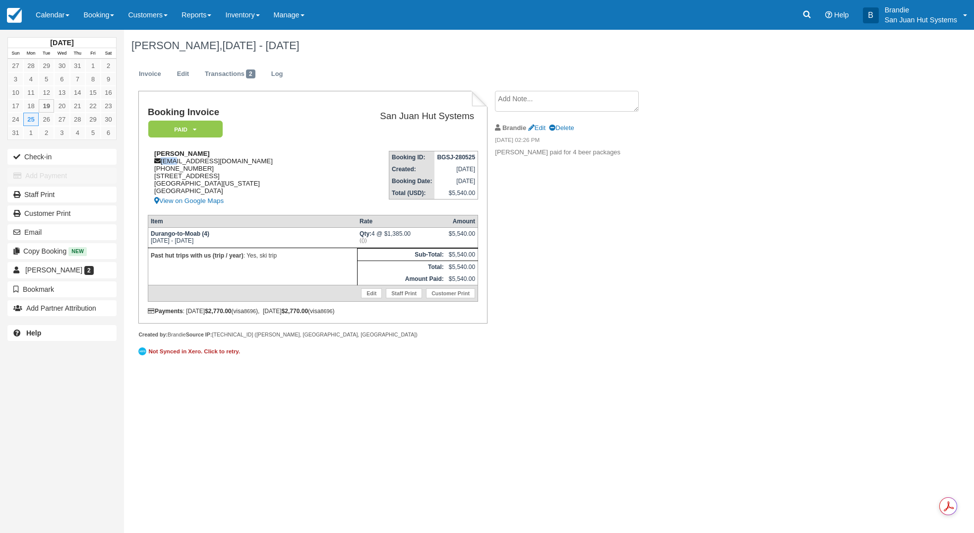
drag, startPoint x: 162, startPoint y: 161, endPoint x: 171, endPoint y: 161, distance: 9.4
click at [172, 160] on div "[PERSON_NAME] [EMAIL_ADDRESS][DOMAIN_NAME] [PHONE_NUMBER] [STREET_ADDRESS][US_S…" at bounding box center [239, 178] width 182 height 57
click at [171, 160] on div "[PERSON_NAME] [EMAIL_ADDRESS][DOMAIN_NAME] [PHONE_NUMBER] [STREET_ADDRESS][US_S…" at bounding box center [239, 178] width 182 height 57
drag, startPoint x: 163, startPoint y: 161, endPoint x: 265, endPoint y: 163, distance: 102.7
click at [265, 163] on div "[PERSON_NAME] [EMAIL_ADDRESS][DOMAIN_NAME] [PHONE_NUMBER] [STREET_ADDRESS][US_S…" at bounding box center [239, 178] width 182 height 57
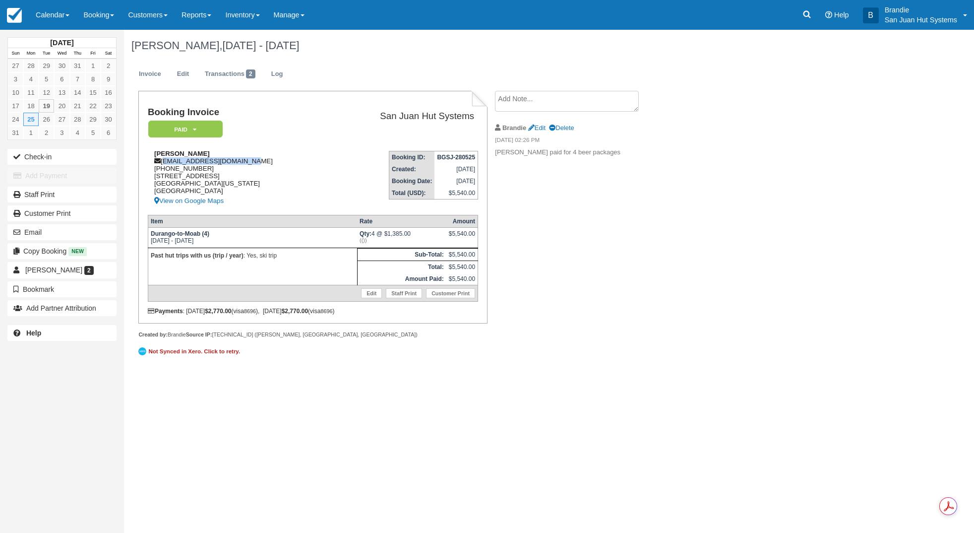
copy div "[EMAIL_ADDRESS][DOMAIN_NAME]"
click at [802, 8] on link at bounding box center [807, 15] width 23 height 30
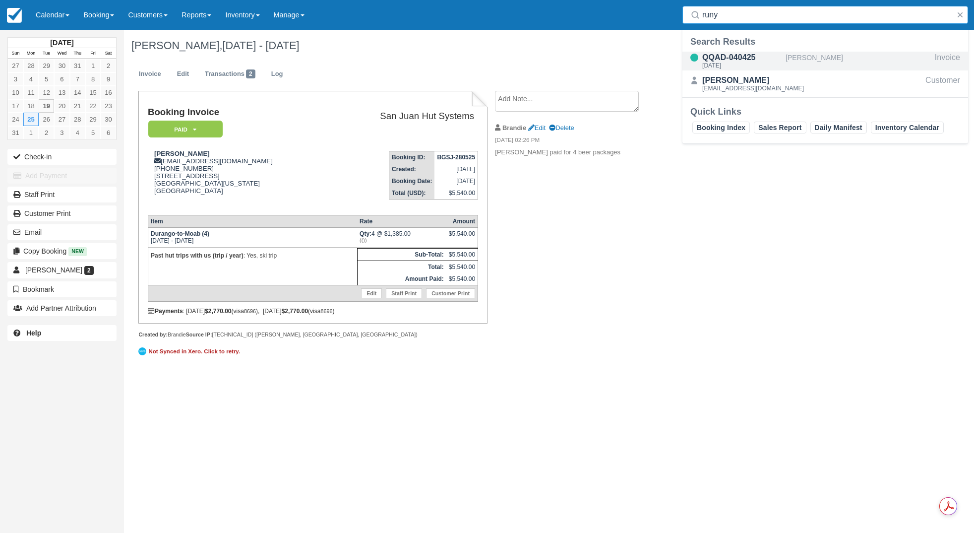
type input "runy"
click at [748, 62] on div "[DATE]" at bounding box center [741, 65] width 79 height 6
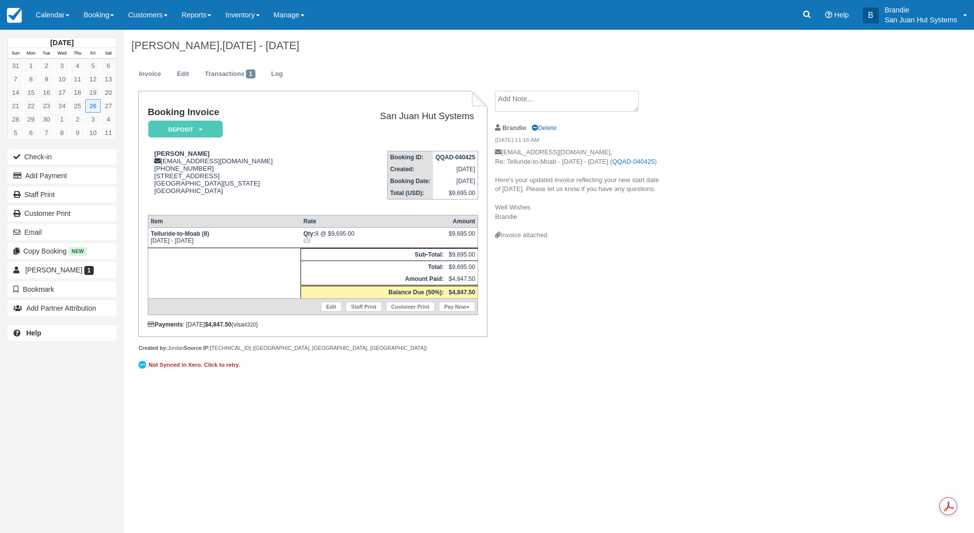
click at [517, 100] on textarea at bounding box center [567, 101] width 144 height 21
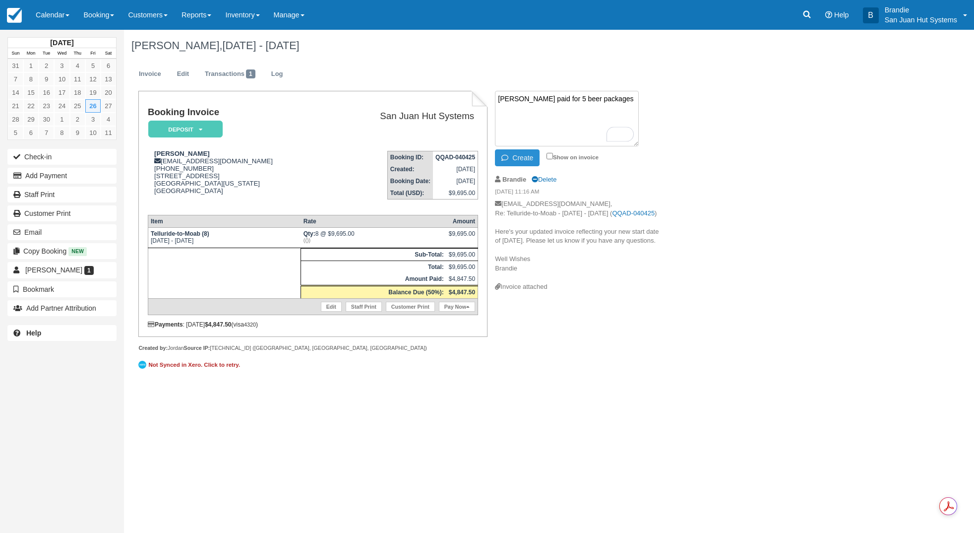
type textarea "Curtis Runyan paid for 5 beer packages"
click at [527, 157] on button "Create" at bounding box center [517, 157] width 45 height 17
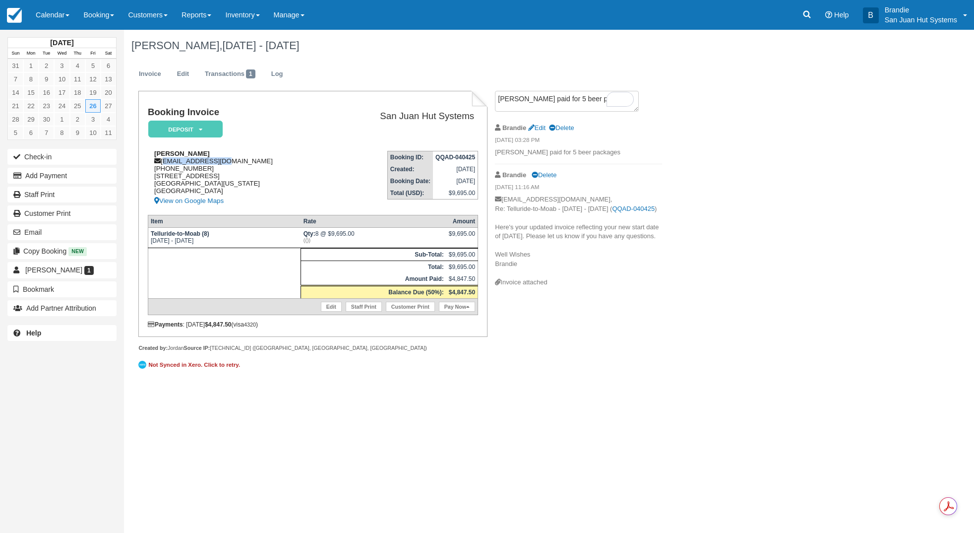
drag, startPoint x: 163, startPoint y: 161, endPoint x: 245, endPoint y: 161, distance: 81.3
click at [245, 161] on div "Curtis Runyan crunyan@gmail.com 1 (202) 986-4455 305 18th St Boulder, Colorado,…" at bounding box center [239, 178] width 182 height 57
copy div "crunyan@gmail.com"
click at [469, 426] on div "[DATE] Sun Mon Tue Wed Thu Fri Sat 31 1 2 3 4 5 6 7 8 9 10 11 12 13 14 15 16 17…" at bounding box center [487, 281] width 974 height 503
click at [805, 19] on icon at bounding box center [807, 14] width 10 height 10
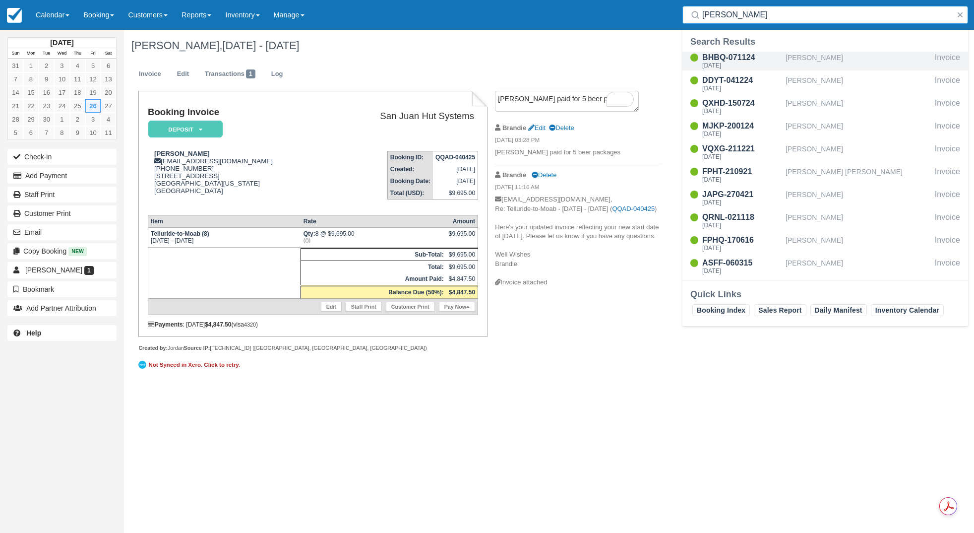
type input "jackson"
click at [727, 59] on div "BHBQ-071124" at bounding box center [741, 58] width 79 height 12
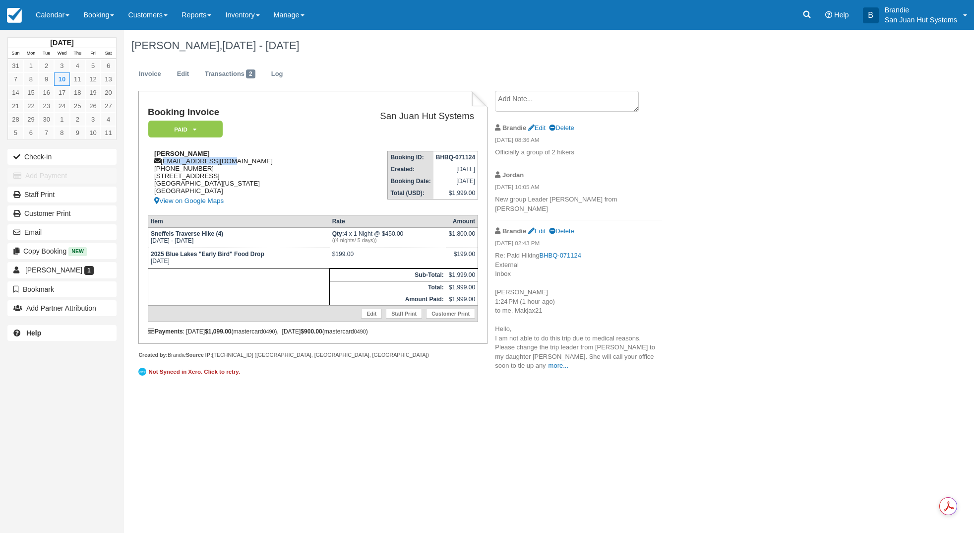
drag, startPoint x: 162, startPoint y: 162, endPoint x: 216, endPoint y: 160, distance: 54.1
click at [238, 160] on div "Makayla Jackson makjax21@gmail.com 1 (314) 660-9125 445 N Main St Apt 2 Montros…" at bounding box center [239, 178] width 182 height 57
copy div "makjax21@gmail.com"
click at [809, 19] on icon at bounding box center [807, 14] width 10 height 10
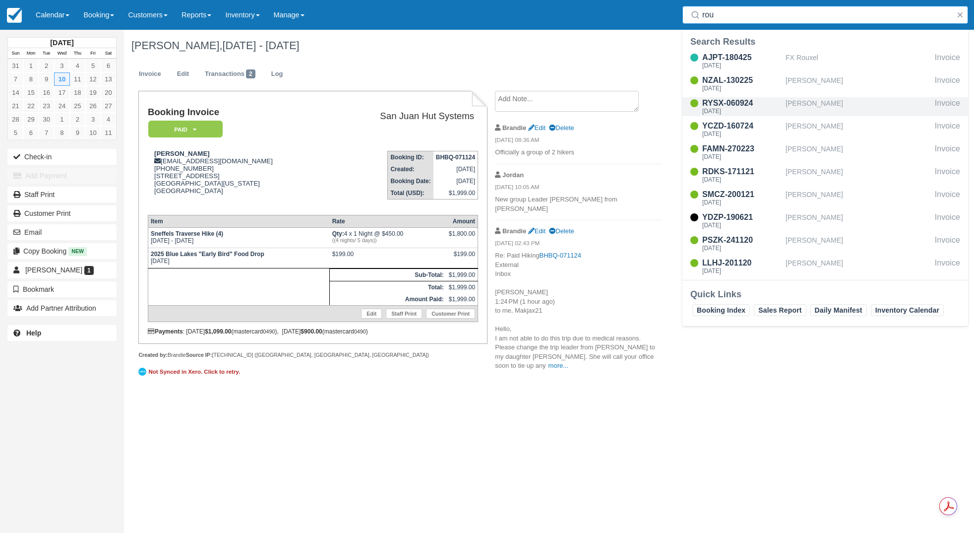
type input "rou"
click at [741, 107] on div "RYSX-060924" at bounding box center [741, 103] width 79 height 12
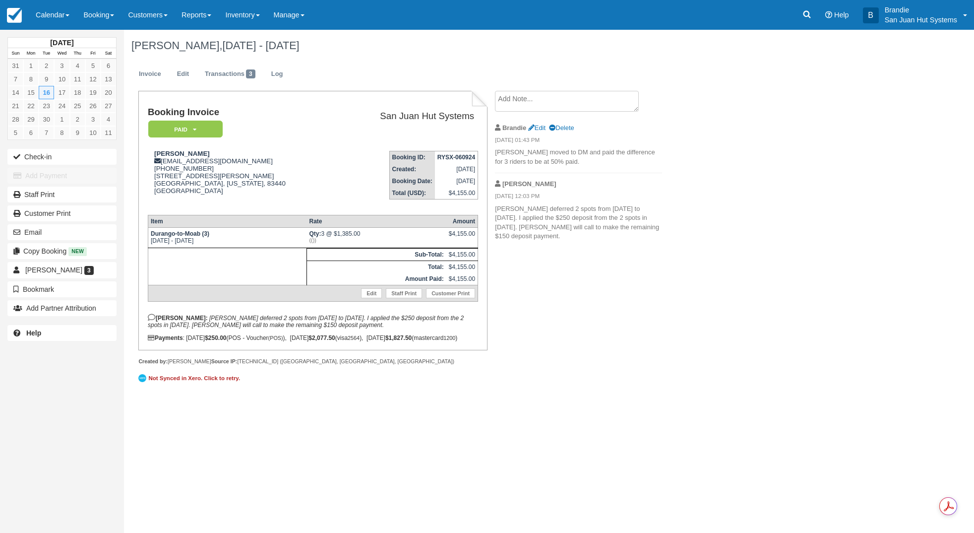
click at [573, 104] on textarea at bounding box center [567, 101] width 144 height 21
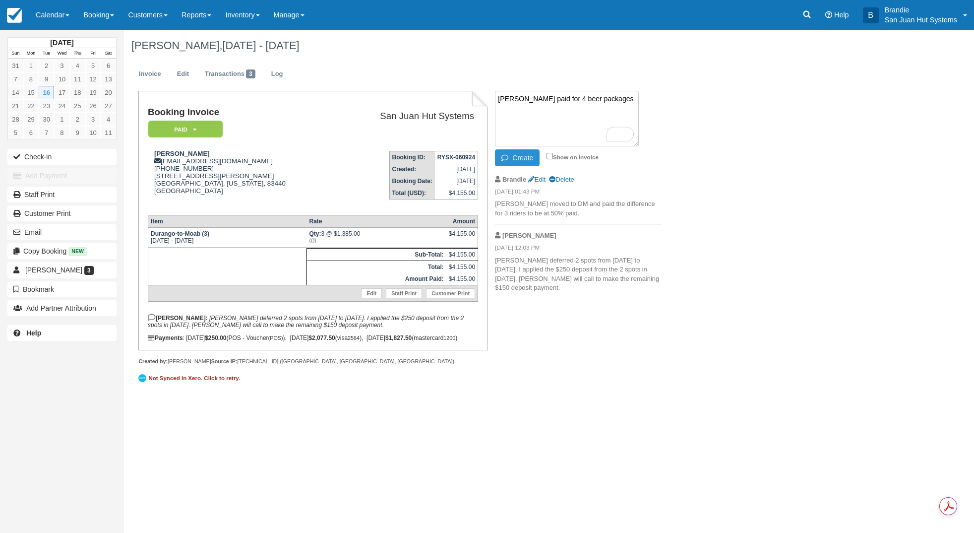
type textarea "Sam Roundy paid for 4 beer packages"
click at [530, 151] on button "Create" at bounding box center [517, 157] width 45 height 17
click at [807, 17] on icon at bounding box center [807, 14] width 7 height 7
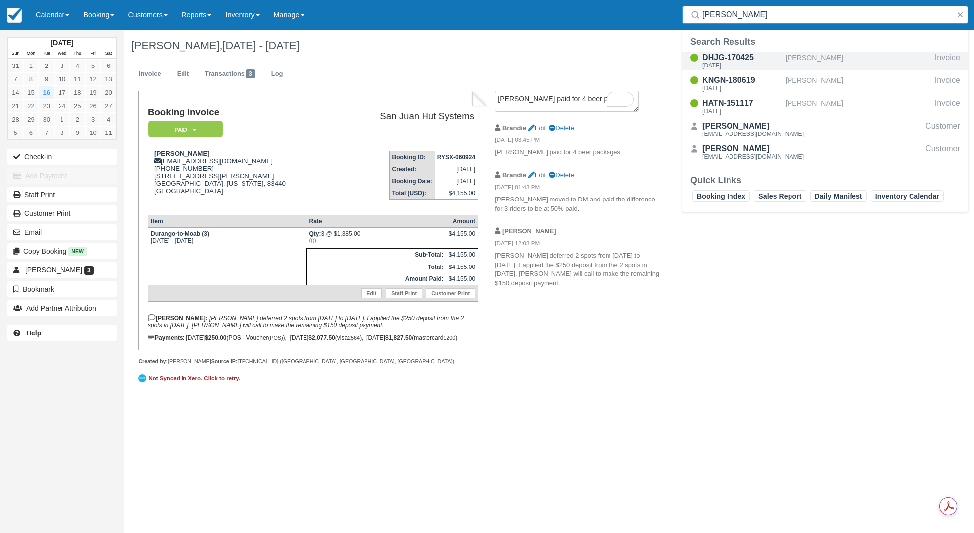
type input "borge"
click at [734, 59] on div "DHJG-170425" at bounding box center [741, 58] width 79 height 12
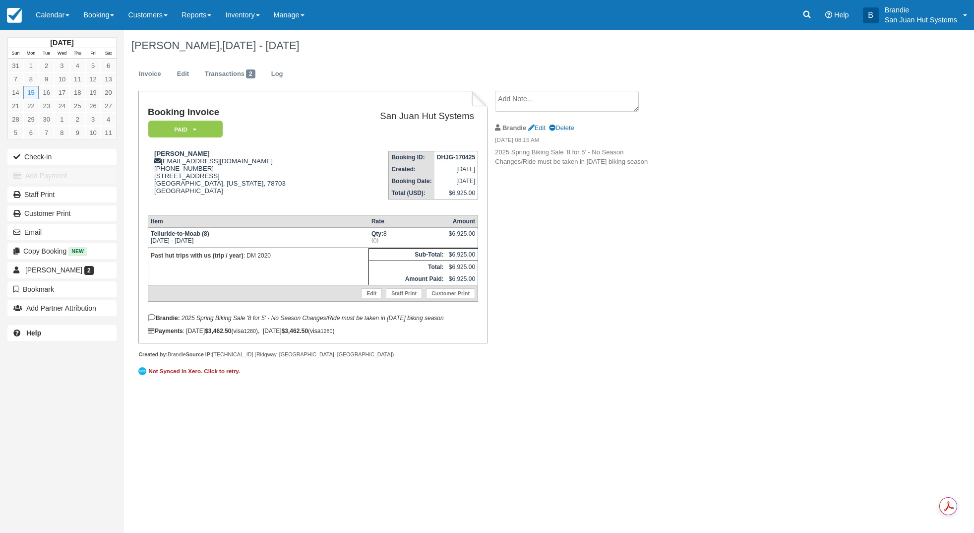
click at [557, 93] on textarea at bounding box center [567, 101] width 144 height 21
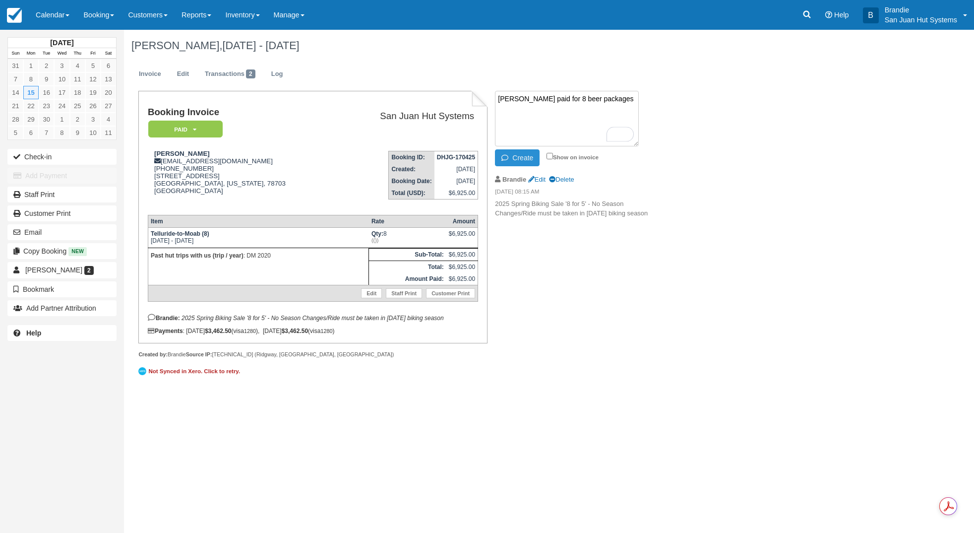
type textarea "[PERSON_NAME] paid for 8 beer packages"
click at [524, 157] on button "Create" at bounding box center [517, 157] width 45 height 17
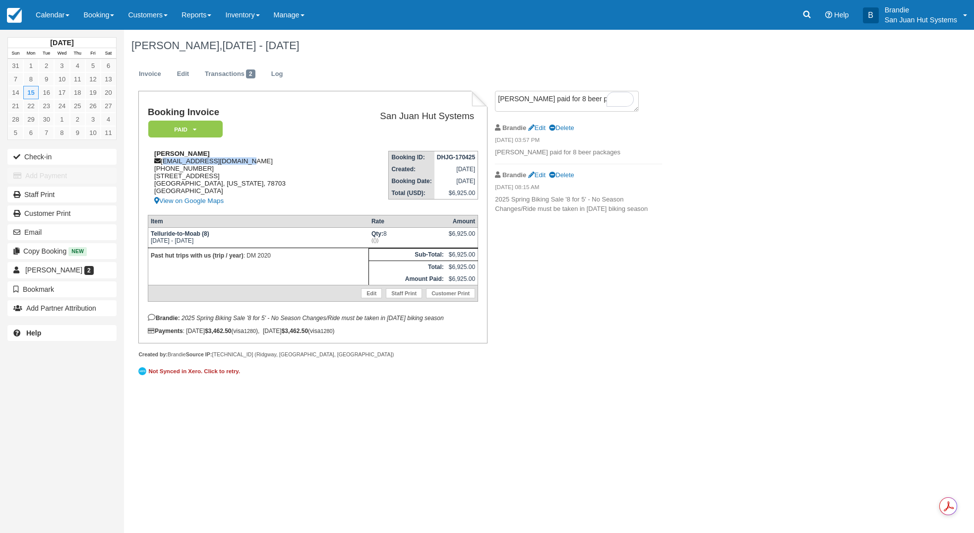
drag, startPoint x: 163, startPoint y: 162, endPoint x: 226, endPoint y: 166, distance: 62.6
click at [271, 164] on div "[PERSON_NAME] [EMAIL_ADDRESS][DOMAIN_NAME] [PHONE_NUMBER] [STREET_ADDRESS] [GEO…" at bounding box center [243, 178] width 190 height 57
copy div "[EMAIL_ADDRESS][DOMAIN_NAME]"
click at [681, 469] on div "[DATE] Sun Mon Tue Wed Thu Fri Sat 31 1 2 3 4 5 6 7 8 9 10 11 12 13 14 15 16 17…" at bounding box center [487, 281] width 974 height 503
drag, startPoint x: 905, startPoint y: 14, endPoint x: 906, endPoint y: 27, distance: 13.4
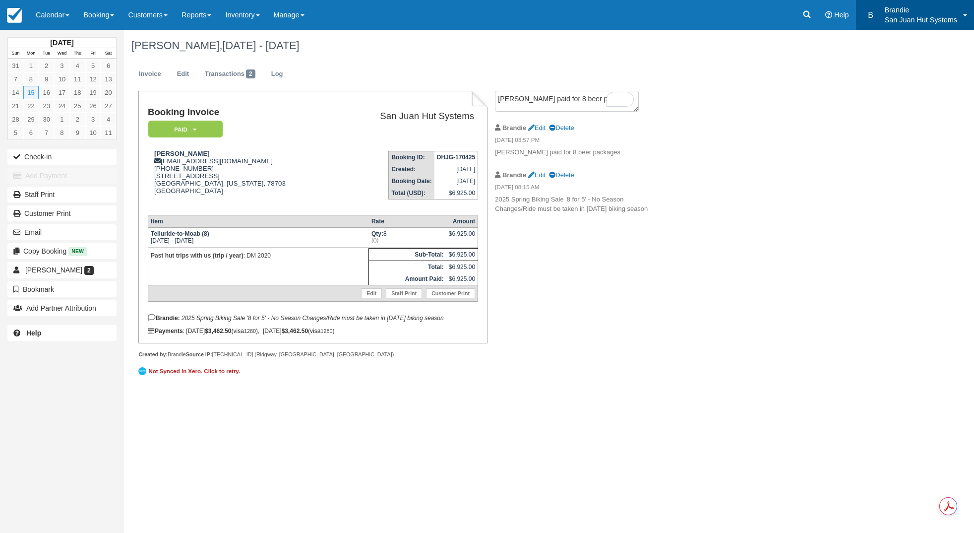
click at [905, 15] on div "Brandie San Juan Hut Systems" at bounding box center [921, 17] width 72 height 25
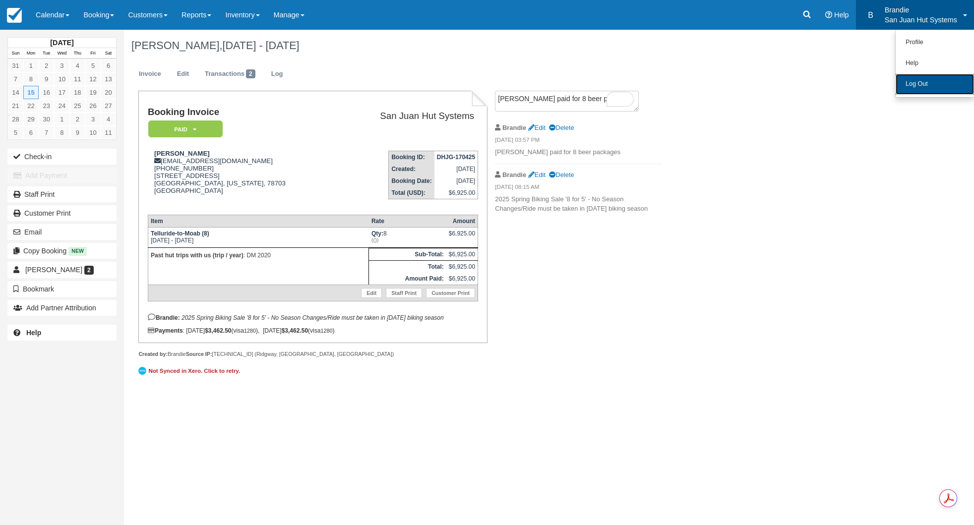
click at [919, 82] on link "Log Out" at bounding box center [935, 84] width 78 height 21
